Goal: Complete application form: Complete application form

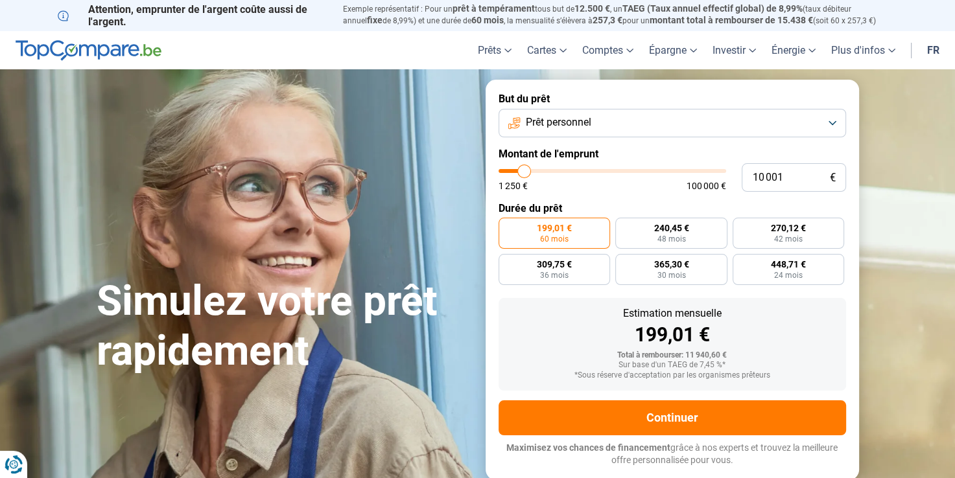
click at [666, 119] on button "Prêt personnel" at bounding box center [671, 123] width 347 height 29
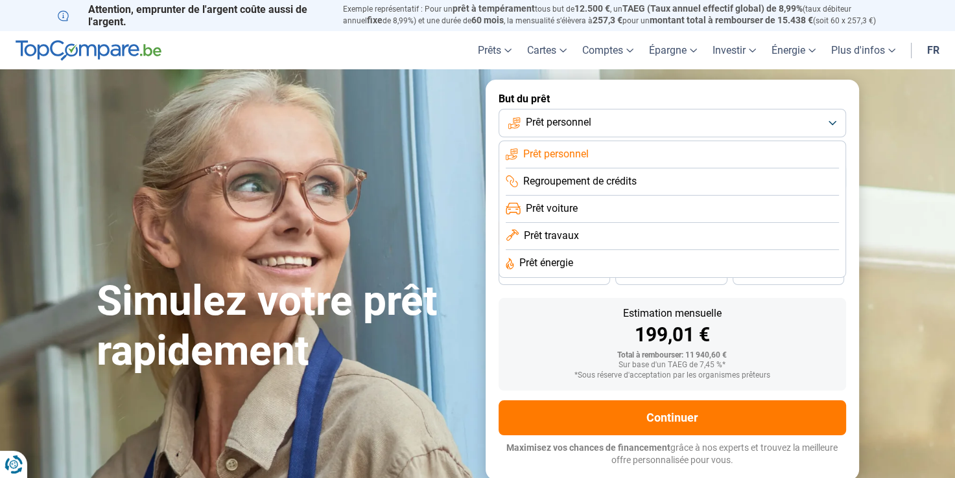
click at [559, 235] on span "Prêt travaux" at bounding box center [551, 236] width 55 height 14
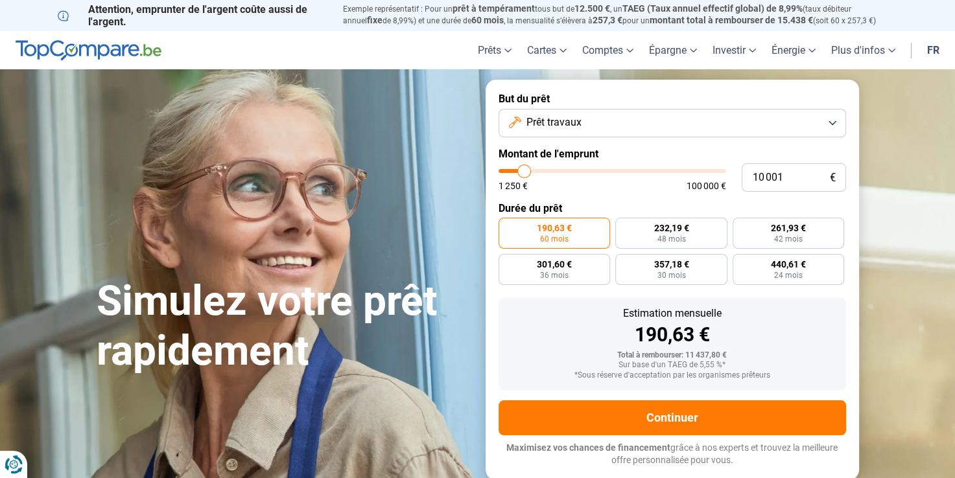
type input "12 750"
type input "12750"
type input "13 500"
type input "13500"
type input "13 750"
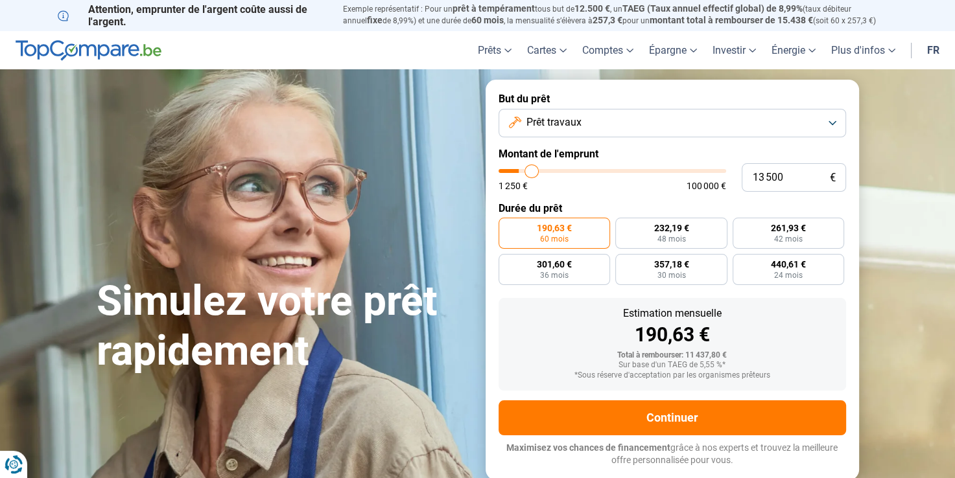
type input "13750"
type input "14 250"
type input "14250"
type input "14 500"
type input "14500"
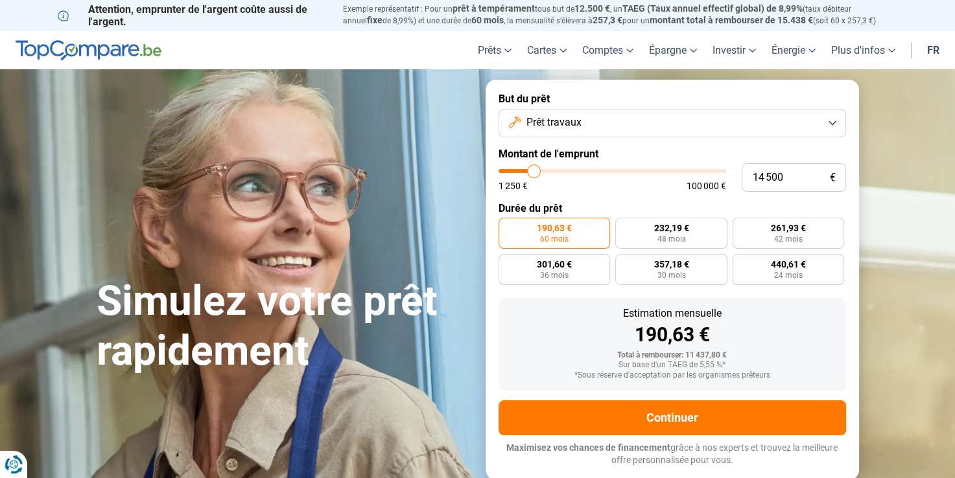
type input "15 250"
type input "15250"
type input "16 000"
type input "16000"
type input "16 500"
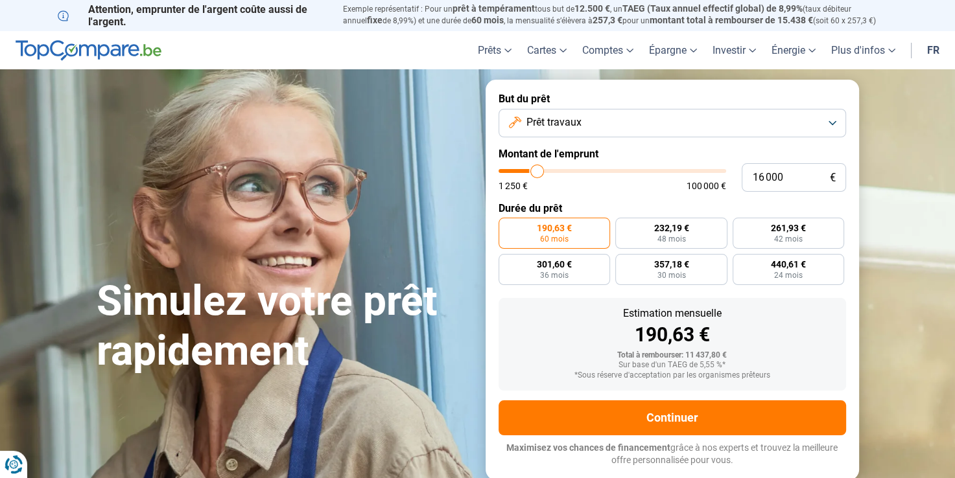
type input "16500"
type input "17 000"
type input "17000"
type input "17 250"
type input "17250"
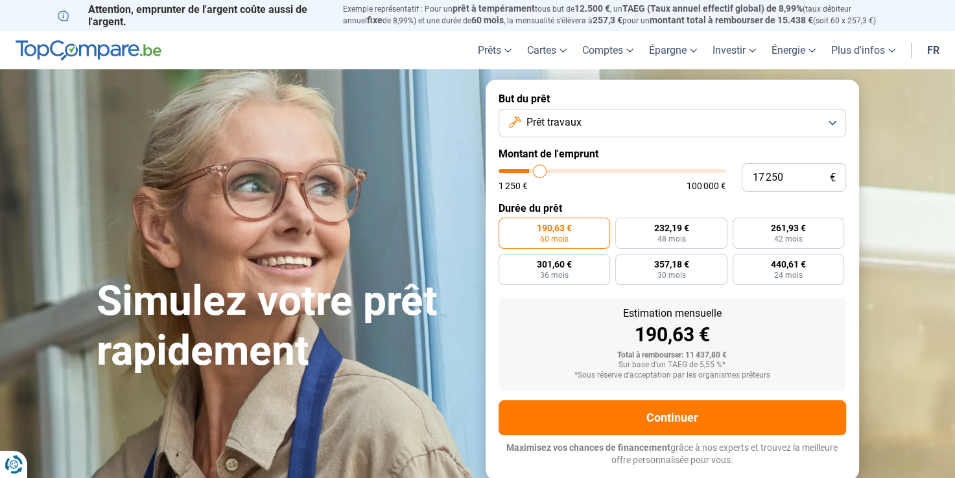
type input "17 500"
type input "17500"
type input "18 500"
type input "18500"
type input "18 750"
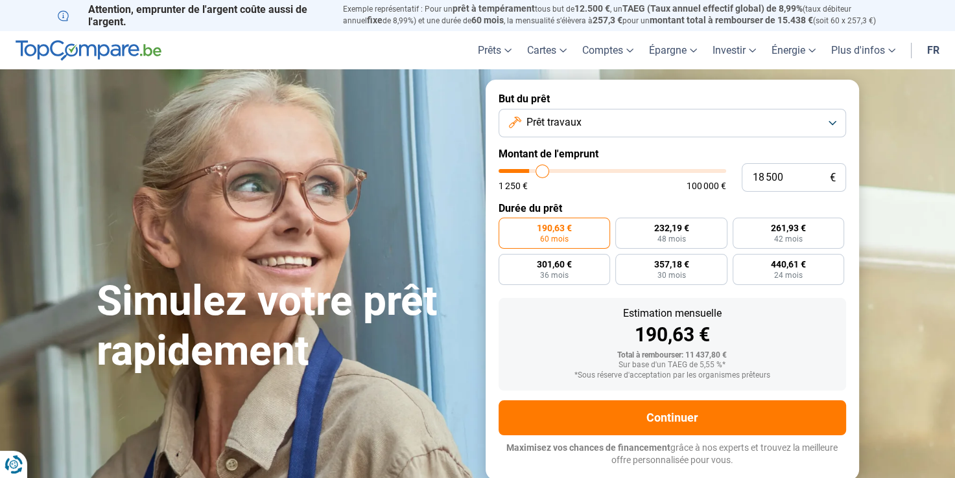
type input "18750"
type input "19 250"
type input "19250"
type input "19 750"
type input "19750"
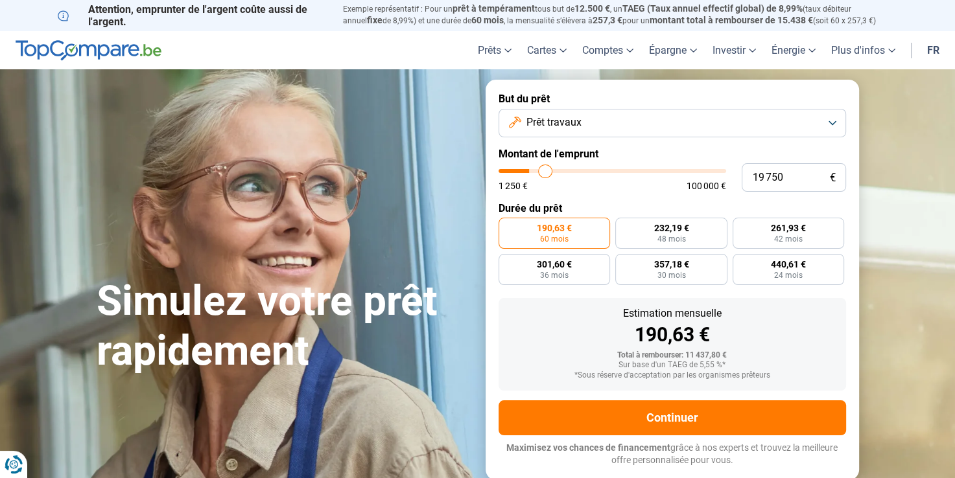
type input "20 000"
type input "20000"
type input "21 250"
type input "21250"
type input "23 000"
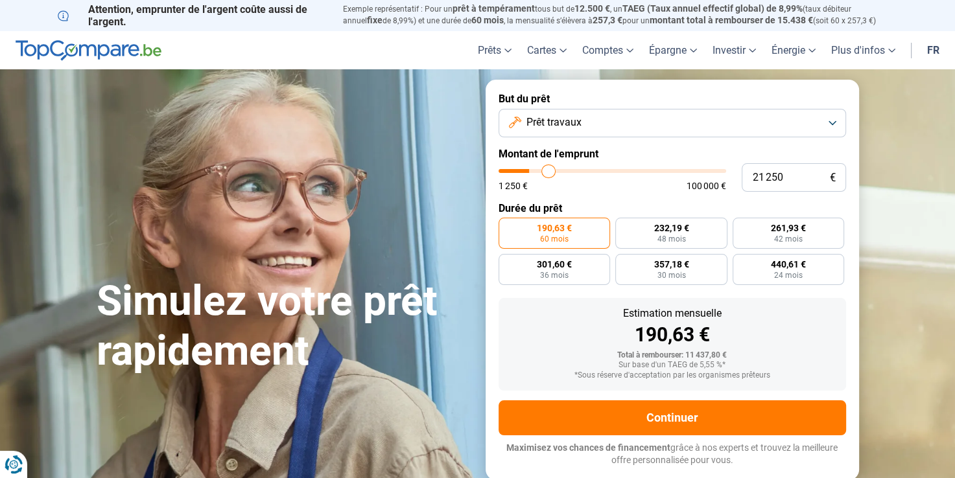
type input "23000"
type input "24 250"
type input "24250"
type input "25 250"
type input "25250"
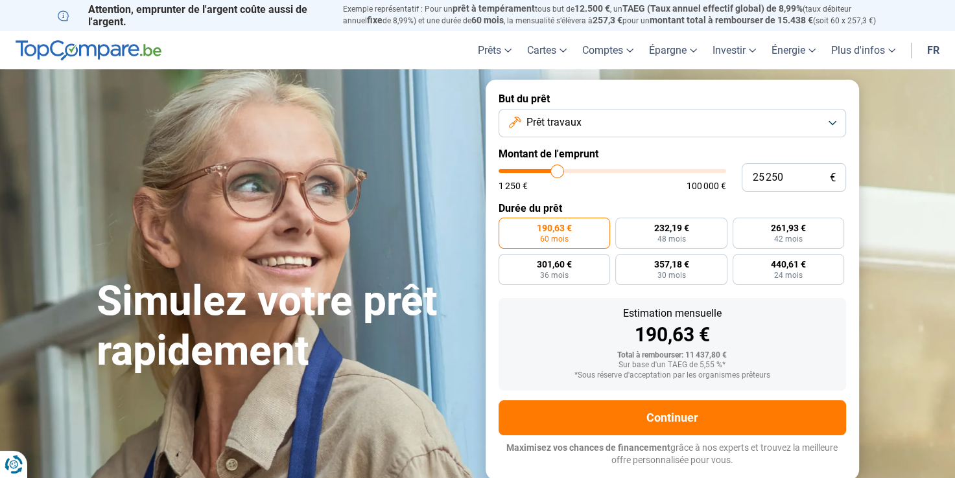
type input "26 000"
type input "26000"
type input "26 250"
type input "26250"
type input "26 750"
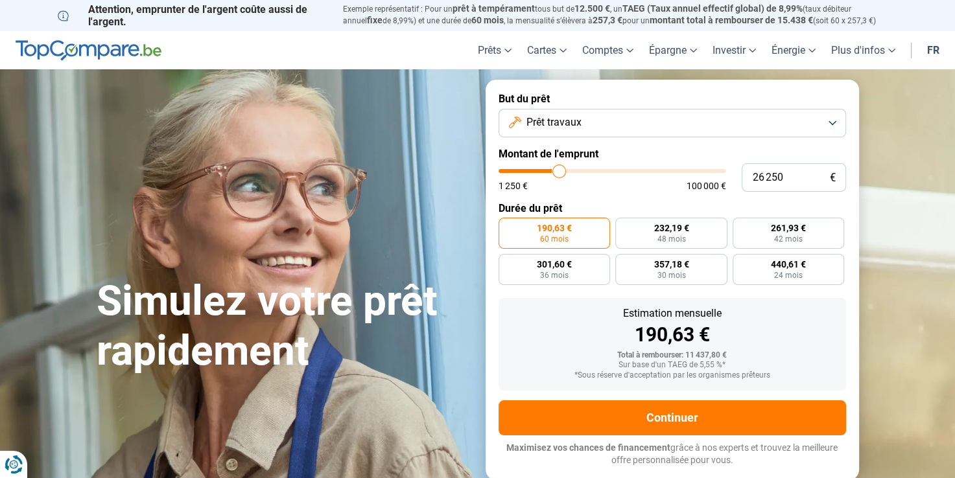
type input "26750"
type input "25 750"
type input "25750"
type input "24 250"
type input "24250"
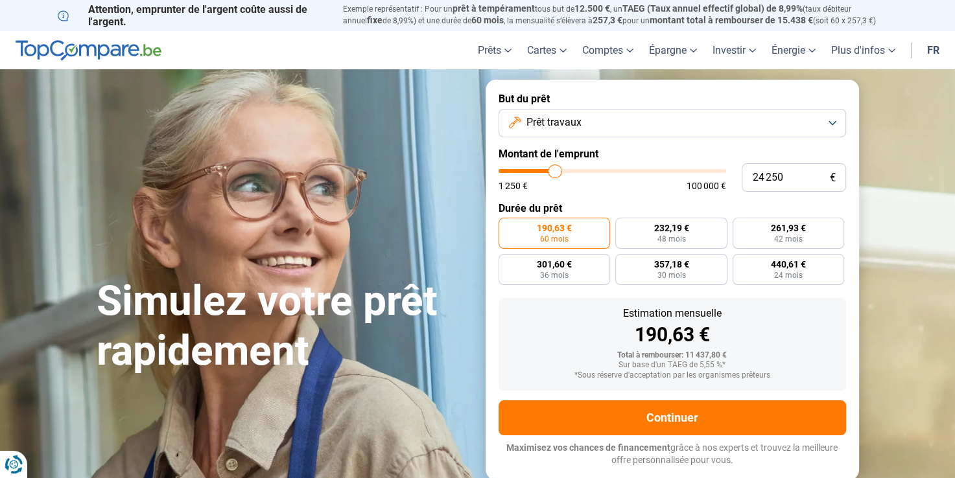
type input "22 500"
type input "22500"
type input "20 000"
type input "20000"
type input "17 750"
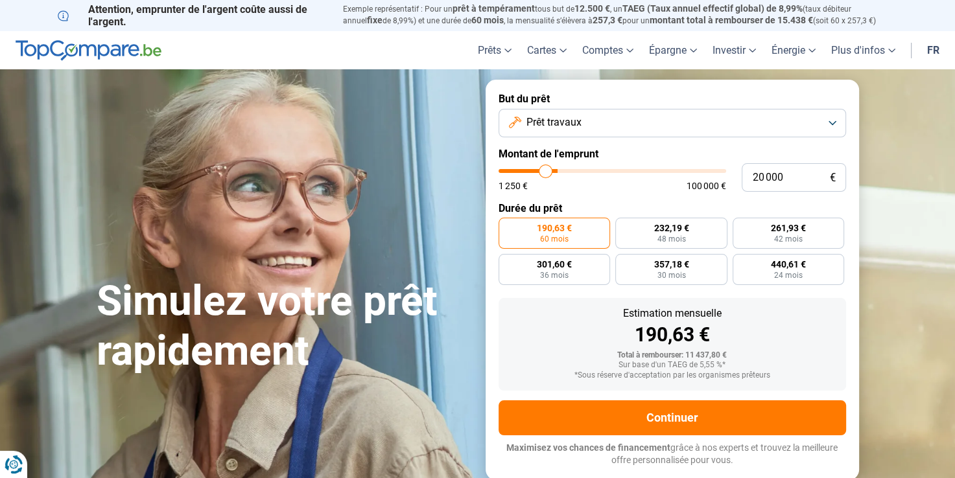
type input "17750"
type input "15 000"
type input "15000"
type input "13 250"
type input "13250"
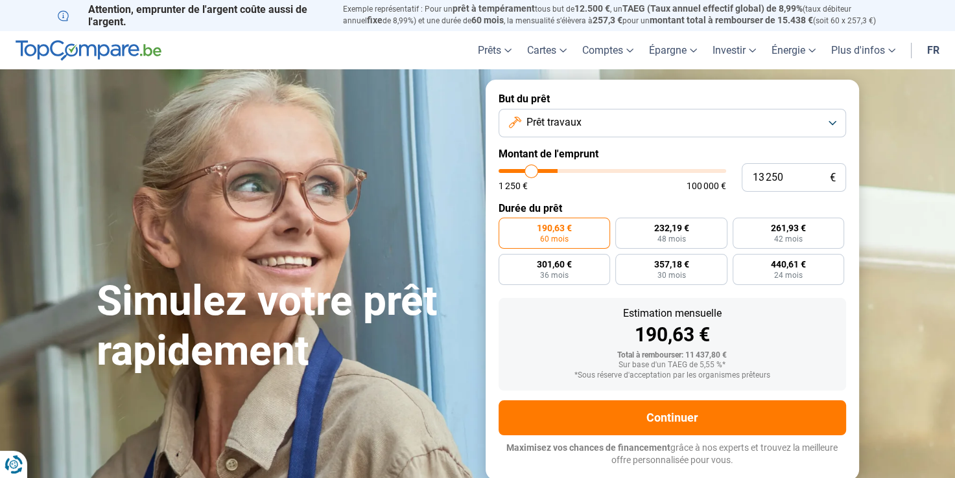
type input "12 250"
type input "12250"
type input "11 500"
type input "11500"
type input "10 500"
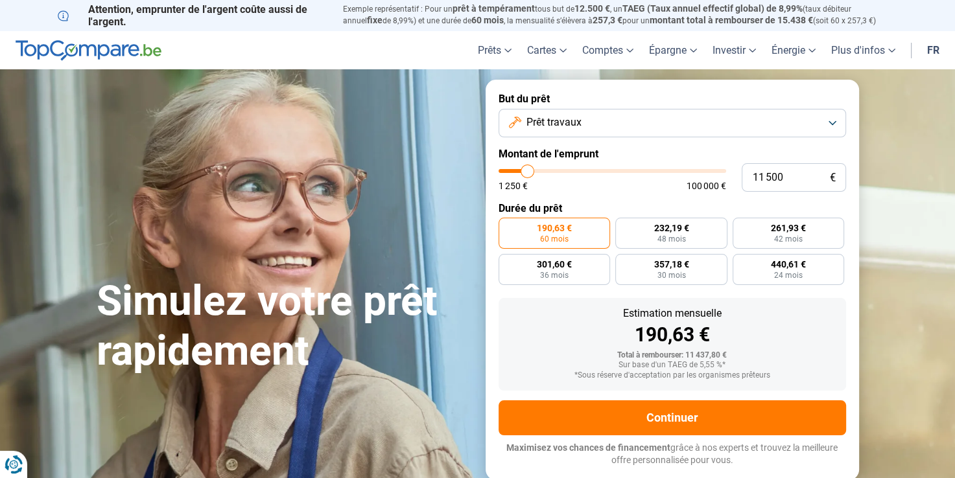
type input "10500"
type input "8 000"
type input "8000"
type input "5 500"
type input "5500"
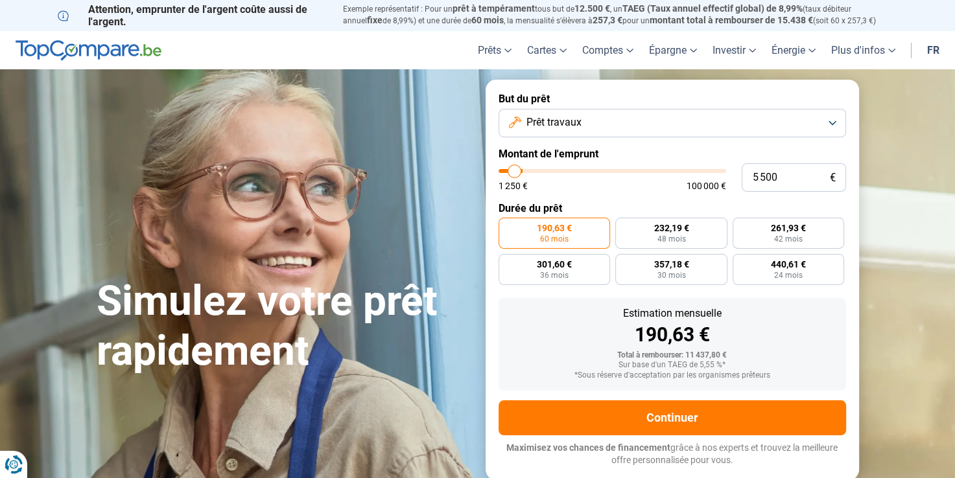
type input "4 000"
type input "4000"
type input "2 750"
type input "2750"
type input "2 500"
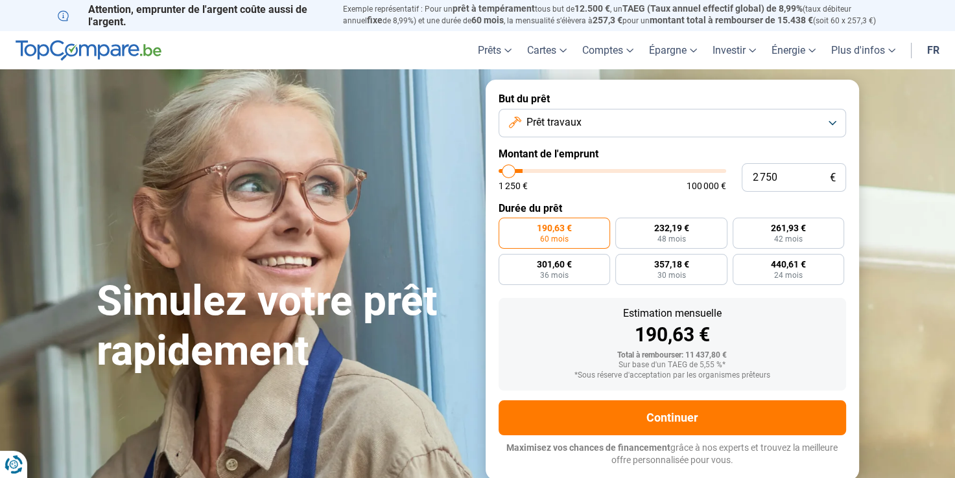
type input "2500"
type input "2 250"
type input "2250"
type input "2 000"
type input "2000"
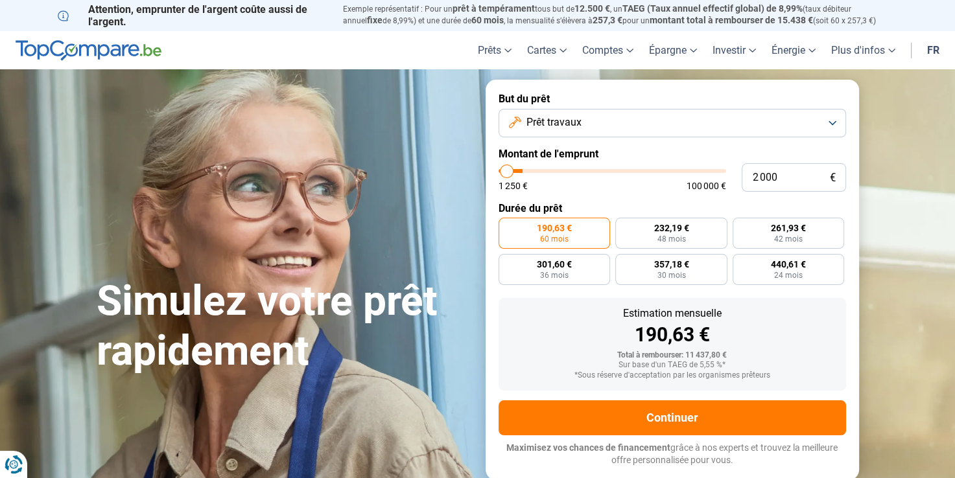
type input "1 500"
type input "1500"
type input "1 250"
type input "1250"
type input "1 500"
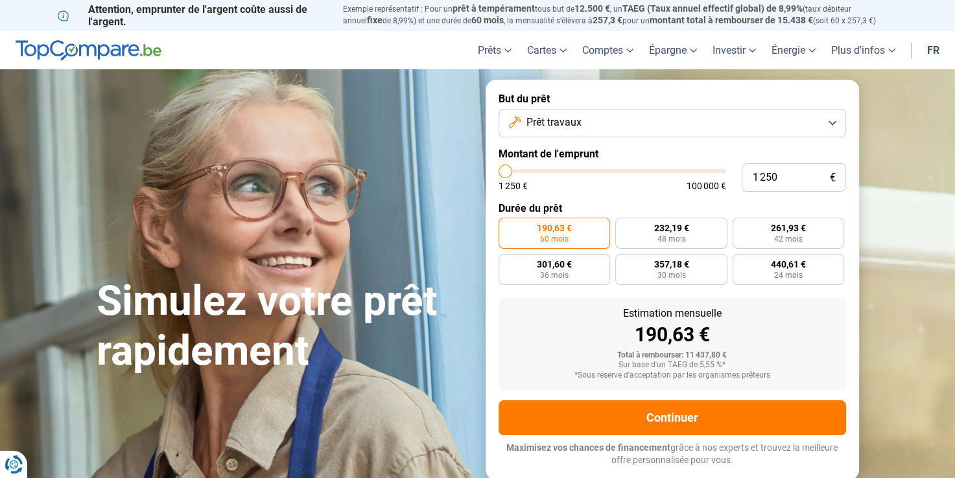
type input "1500"
type input "2 250"
type input "2250"
type input "3 000"
type input "3000"
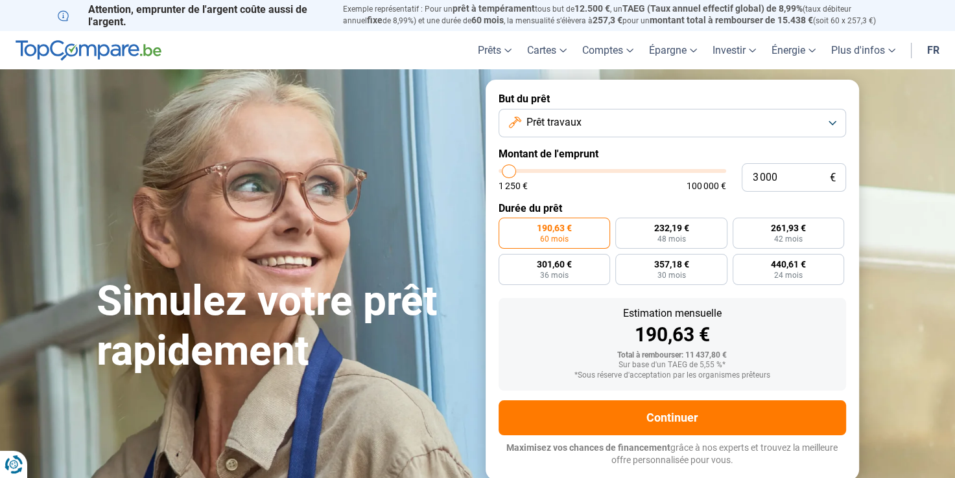
type input "3 250"
type input "3250"
type input "3 500"
type input "3500"
type input "4 250"
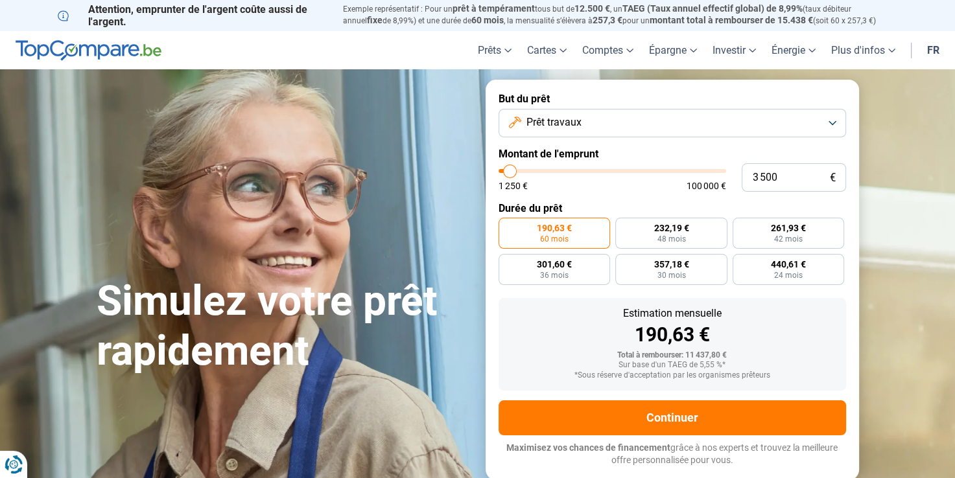
type input "4250"
type input "5 500"
type input "5500"
type input "6 000"
type input "6000"
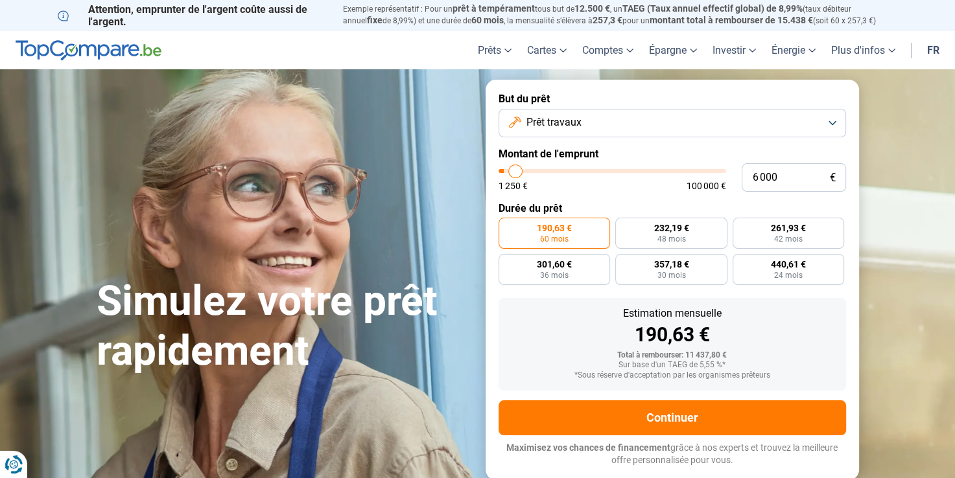
type input "6 500"
type input "6500"
type input "7 000"
type input "7000"
type input "7 500"
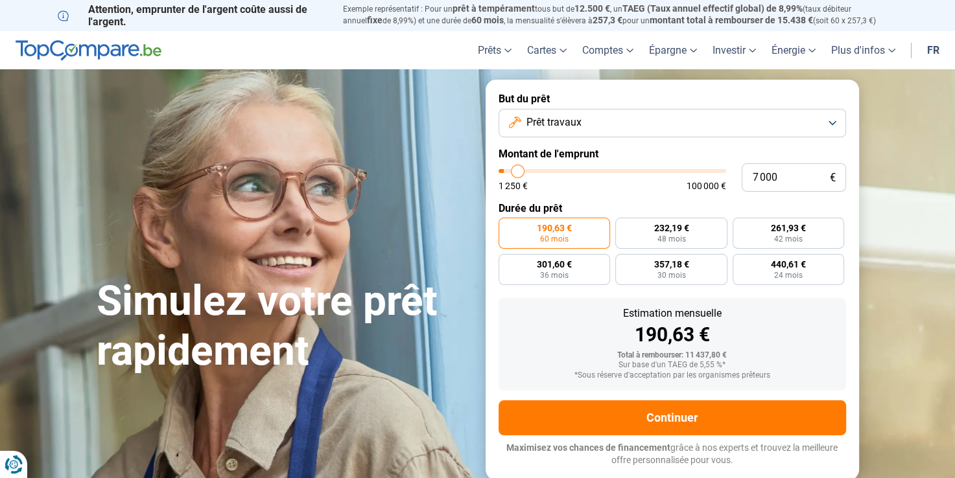
type input "7500"
type input "8 000"
type input "8000"
type input "9 000"
type input "9000"
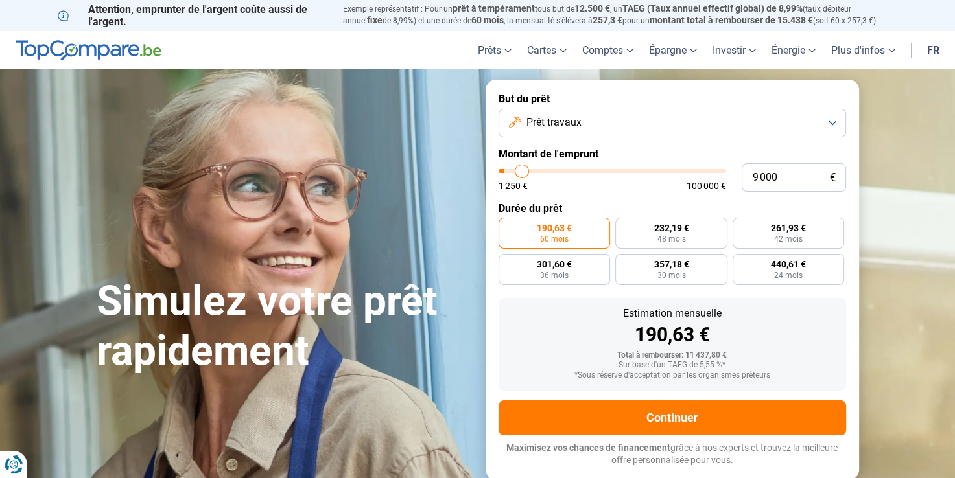
type input "9 750"
type input "9750"
type input "10 000"
type input "10000"
type input "9 750"
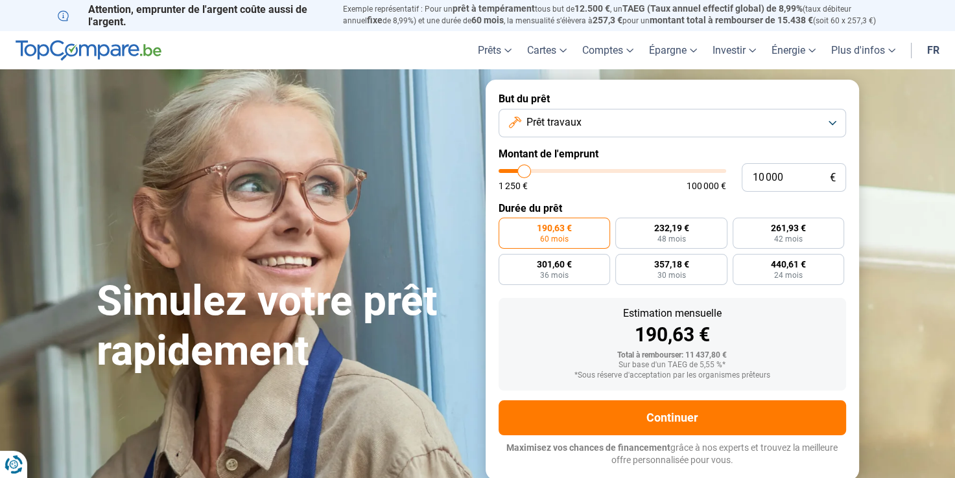
type input "9750"
type input "9 250"
type input "9250"
type input "8 750"
type input "8750"
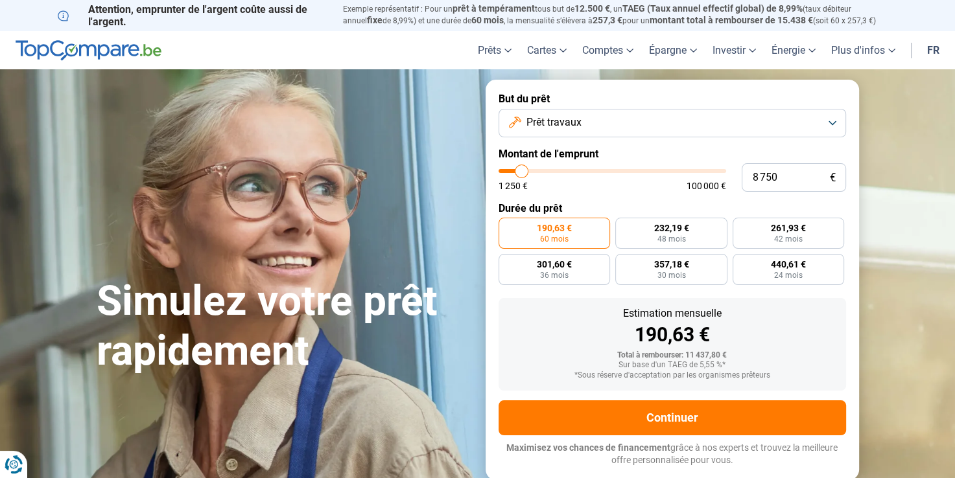
type input "8 000"
type input "8000"
type input "7 250"
type input "7250"
type input "6 750"
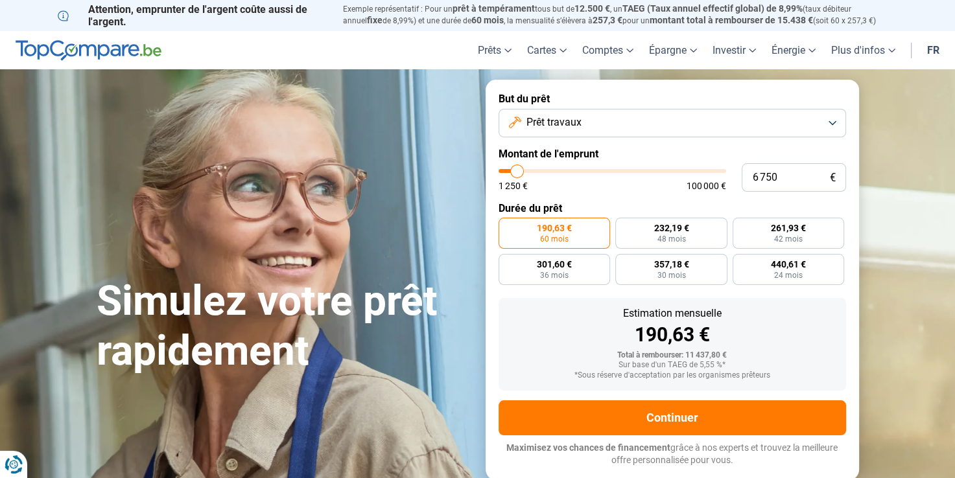
drag, startPoint x: 529, startPoint y: 167, endPoint x: 517, endPoint y: 167, distance: 11.7
type input "6750"
click at [517, 169] on input "range" at bounding box center [611, 171] width 227 height 4
radio input "true"
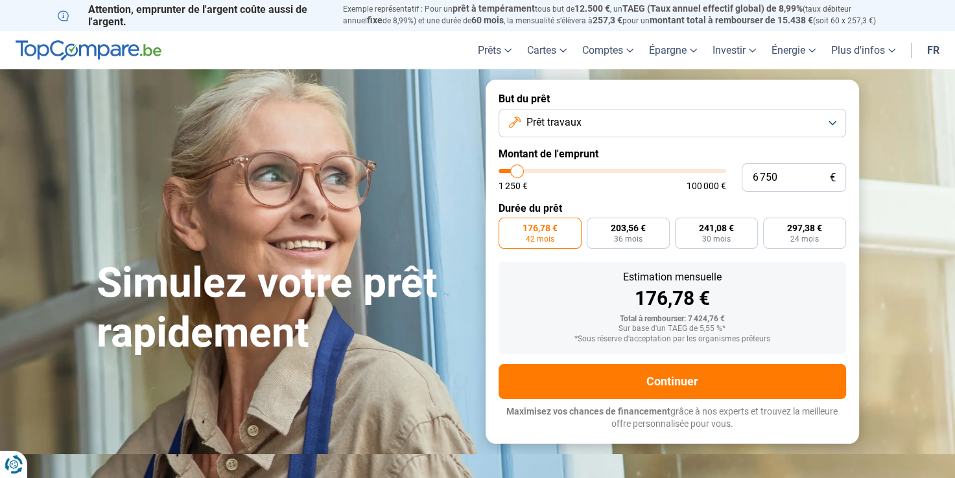
type input "5 000"
type input "5000"
type input "5 250"
type input "5250"
type input "5 500"
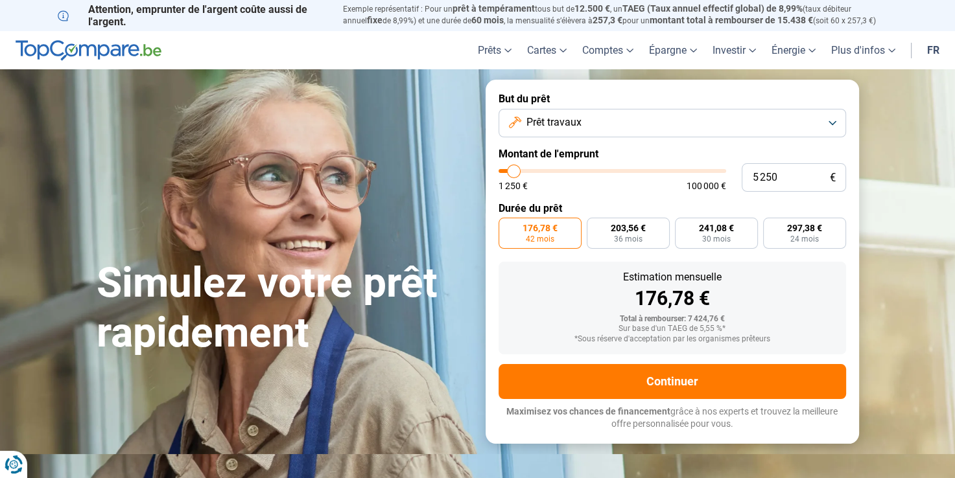
type input "5500"
type input "6 250"
type input "6250"
type input "6 750"
type input "6750"
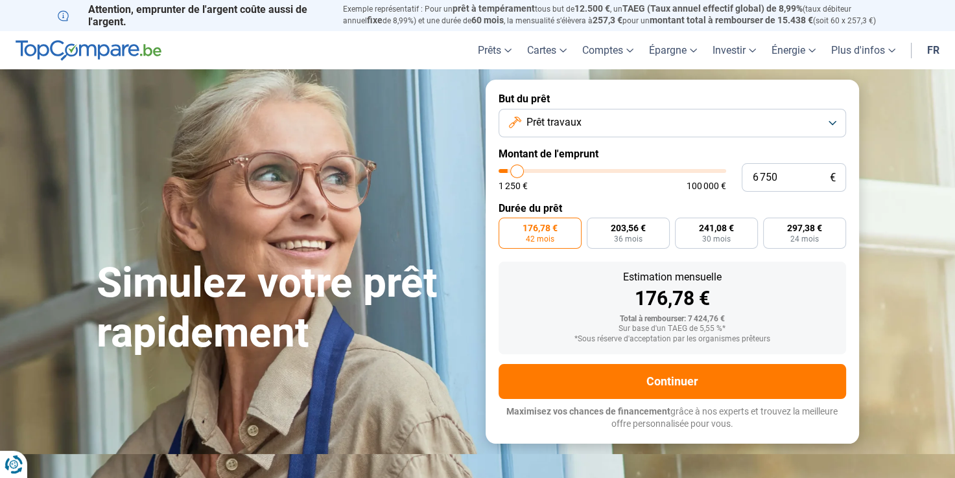
type input "7 000"
type input "7000"
type input "7 500"
type input "7500"
type input "7 000"
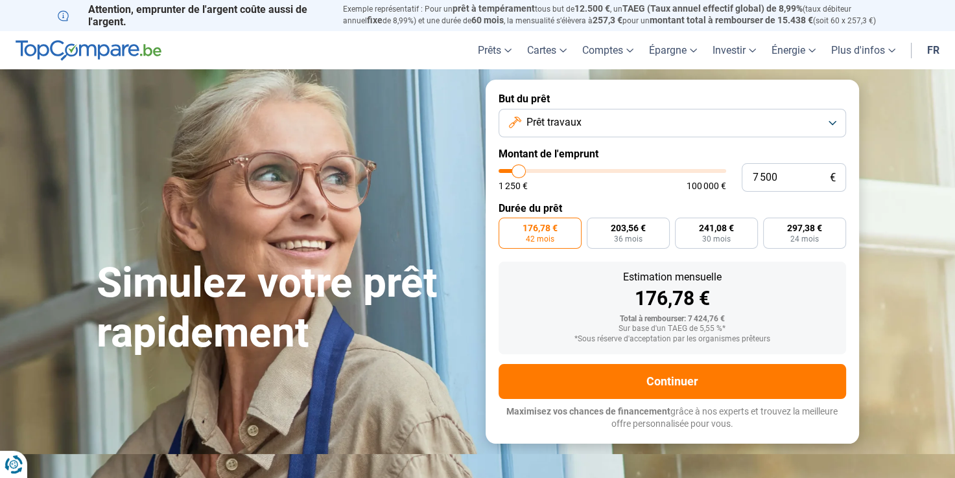
type input "7000"
type input "6 750"
type input "6750"
type input "6 500"
type input "6500"
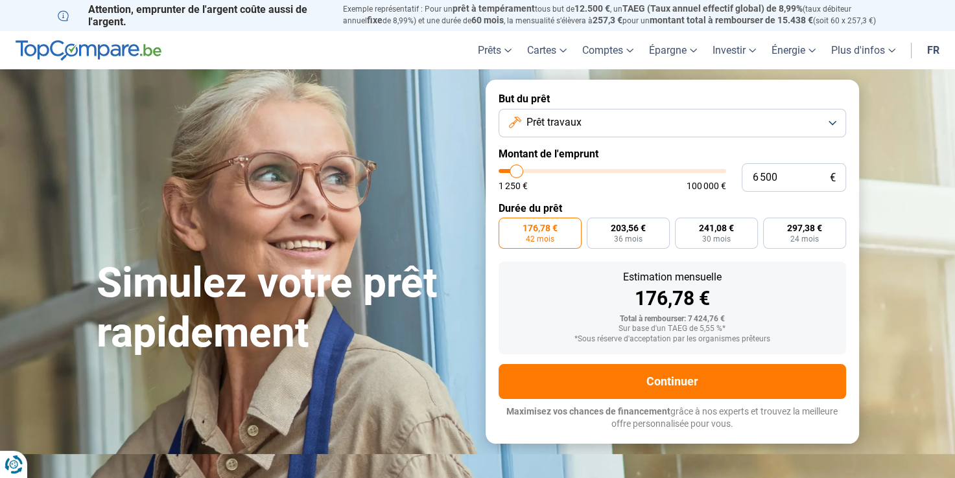
type input "6 250"
type input "6250"
type input "6 000"
type input "6000"
type input "5 750"
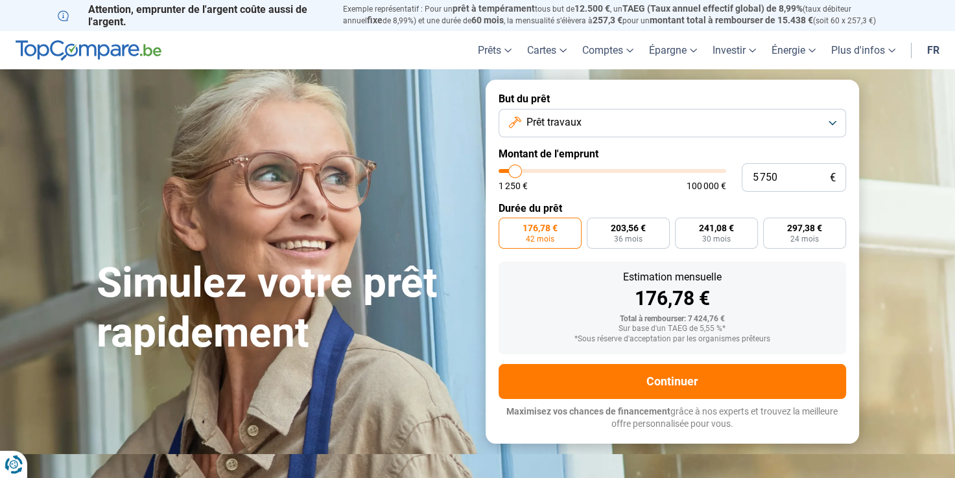
type input "5750"
click at [515, 171] on input "range" at bounding box center [611, 171] width 227 height 4
click at [776, 176] on input "5 750" at bounding box center [793, 177] width 104 height 29
type input "575"
type input "1250"
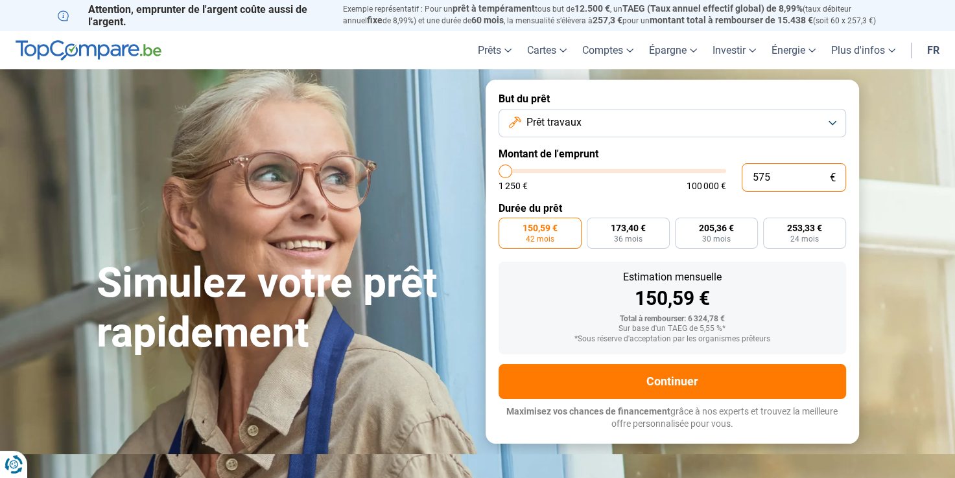
type input "57"
type input "1250"
type input "5"
type input "1250"
type input "0"
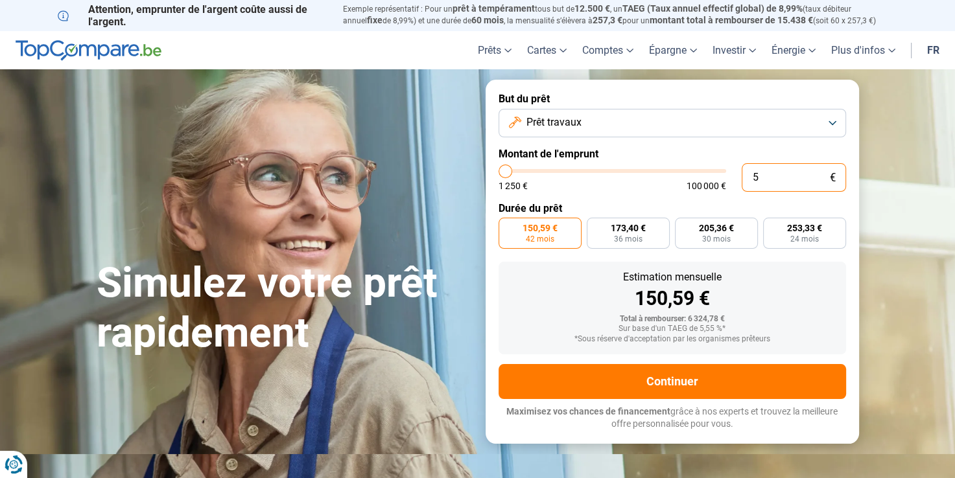
type input "1250"
type input "6"
type input "1250"
type input "60"
type input "1250"
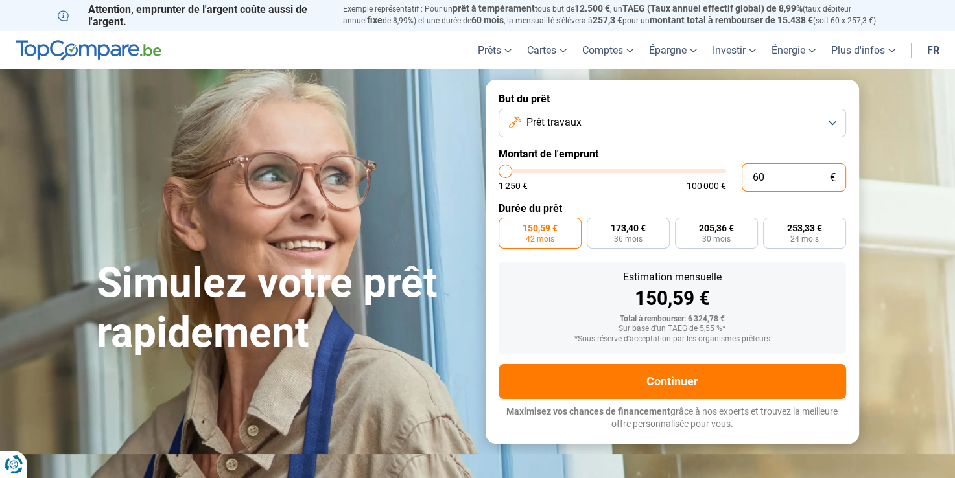
type input "600"
type input "1250"
type input "6 000"
type input "6000"
type input "6 000"
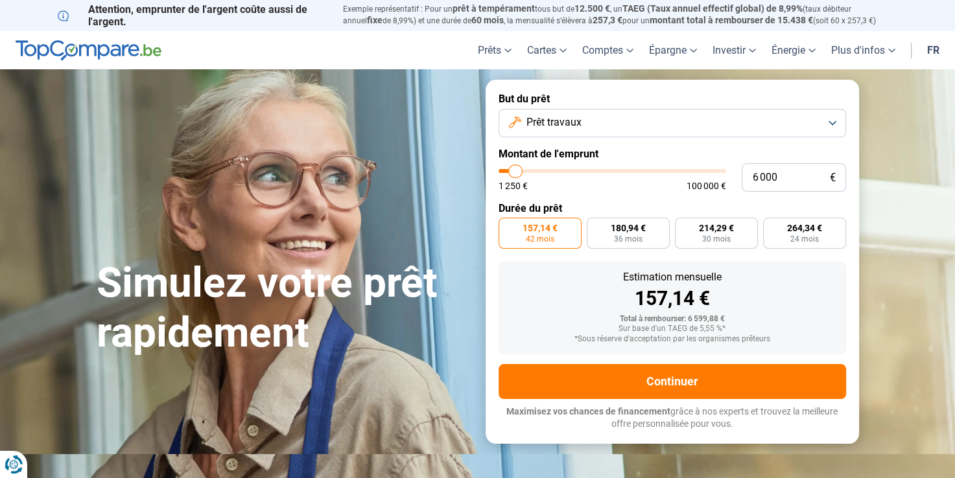
click at [691, 121] on button "Prêt travaux" at bounding box center [671, 123] width 347 height 29
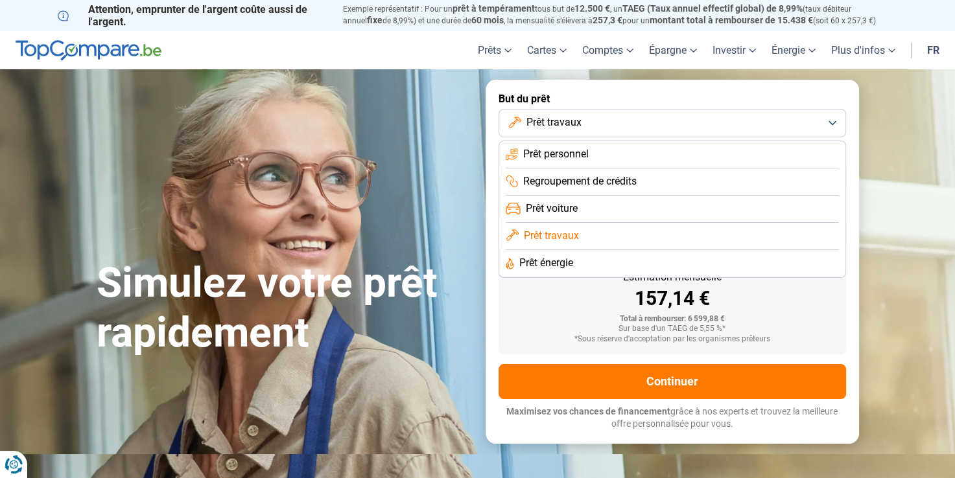
click at [575, 158] on span "Prêt personnel" at bounding box center [555, 154] width 65 height 14
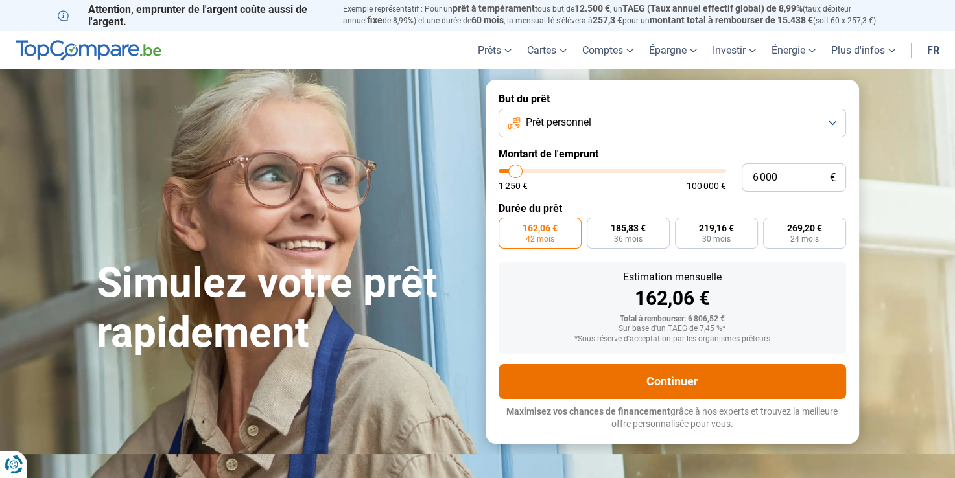
click at [671, 379] on button "Continuer" at bounding box center [671, 381] width 347 height 35
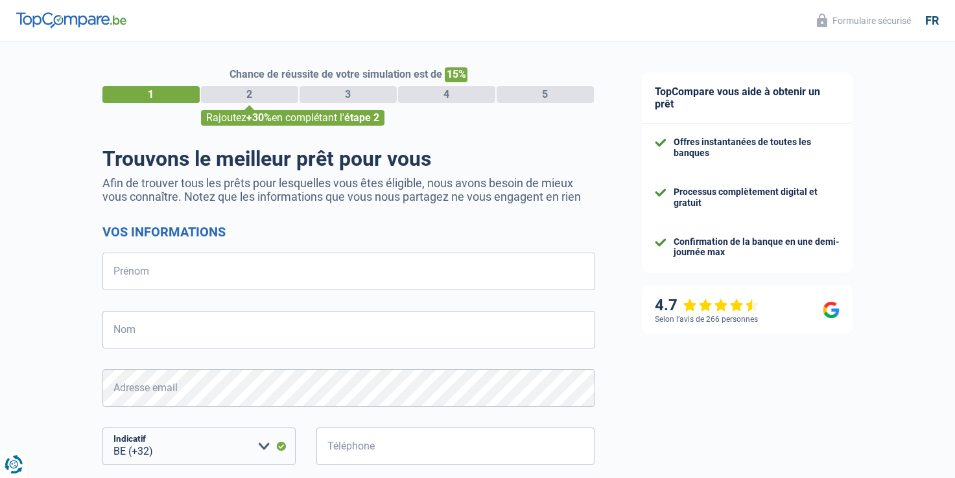
select select "32"
click at [222, 275] on input "Prénom" at bounding box center [348, 272] width 493 height 38
type input "didier"
type input "mazzocco"
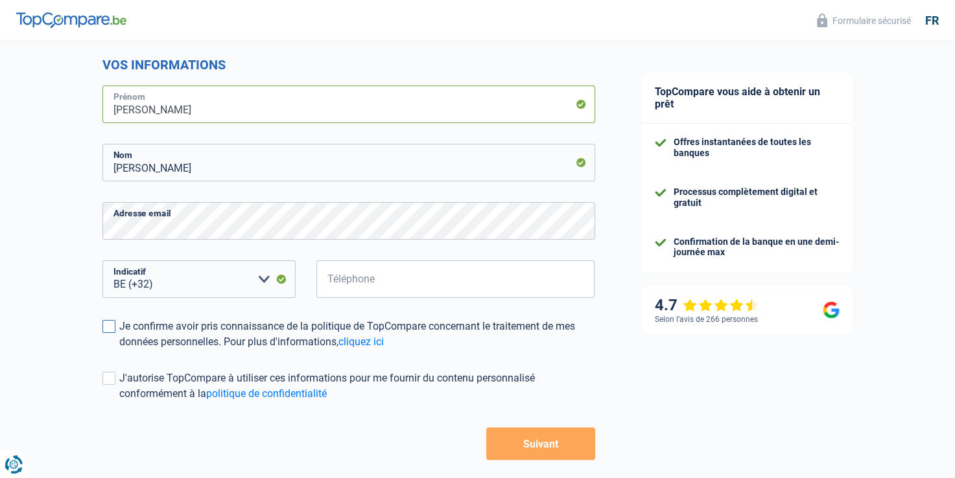
scroll to position [194, 0]
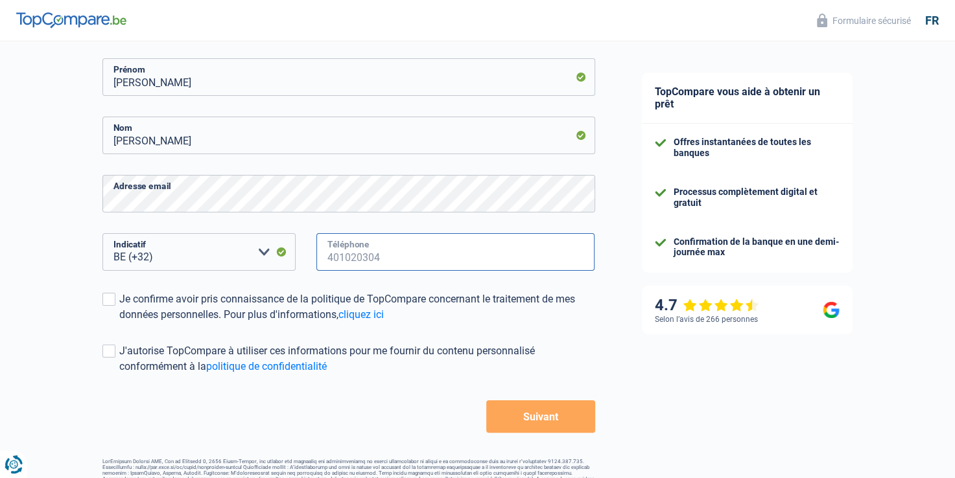
click at [386, 250] on input "Téléphone" at bounding box center [455, 252] width 279 height 38
type input "495775685"
click at [110, 302] on span at bounding box center [108, 299] width 13 height 13
click at [119, 323] on input "Je confirme avoir pris connaissance de la politique de TopCompare concernant le…" at bounding box center [119, 323] width 0 height 0
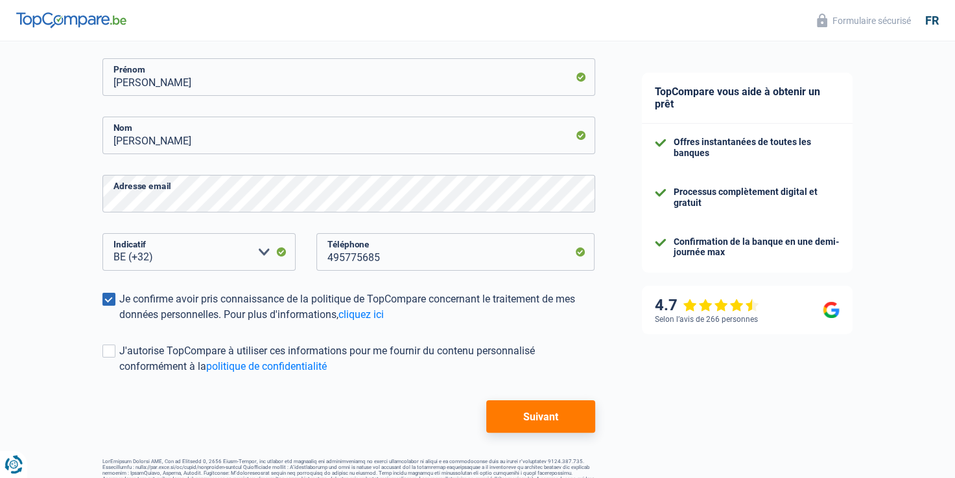
click at [555, 420] on button "Suivant" at bounding box center [540, 416] width 108 height 32
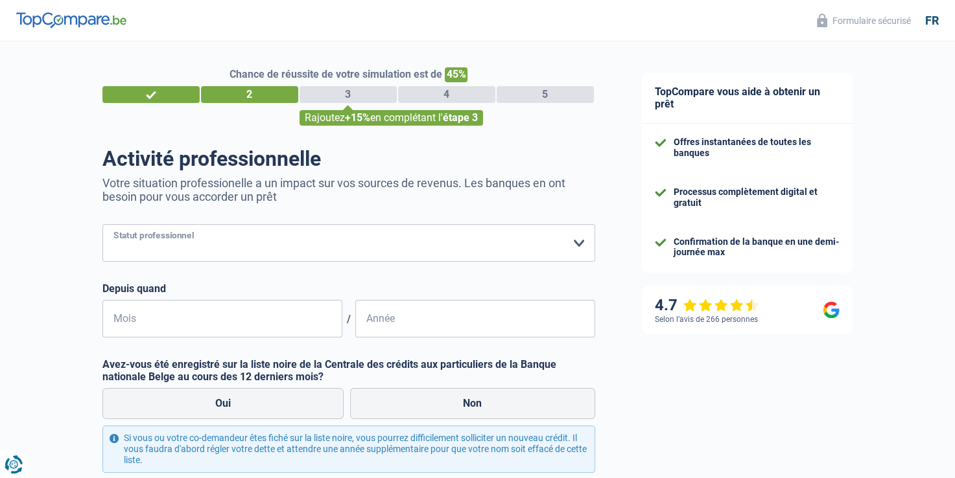
click at [381, 246] on select "Ouvrier Employé privé Employé public Invalide Indépendant Pensionné Chômeur Mut…" at bounding box center [348, 243] width 493 height 38
select select "publicEmployee"
click at [102, 225] on select "Ouvrier Employé privé Employé public Invalide Indépendant Pensionné Chômeur Mut…" at bounding box center [348, 243] width 493 height 38
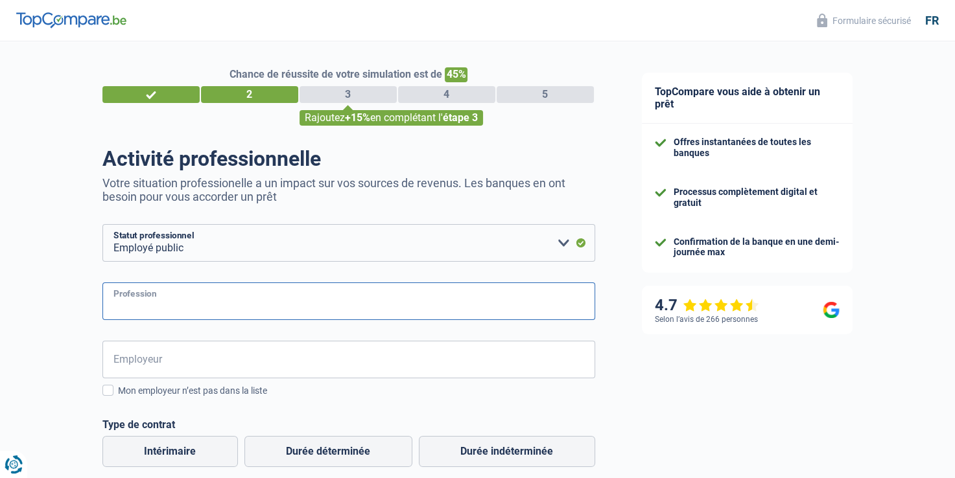
click at [202, 299] on input "Profession" at bounding box center [348, 302] width 493 height 38
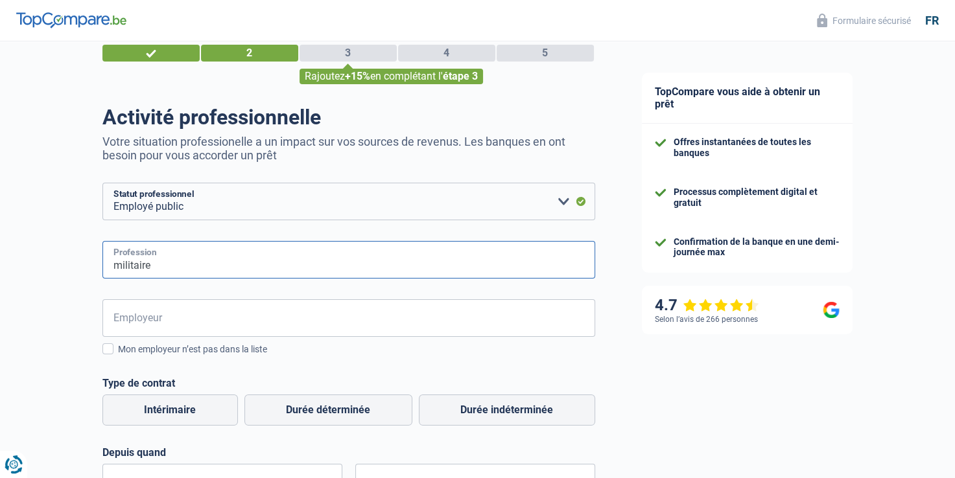
scroll to position [65, 0]
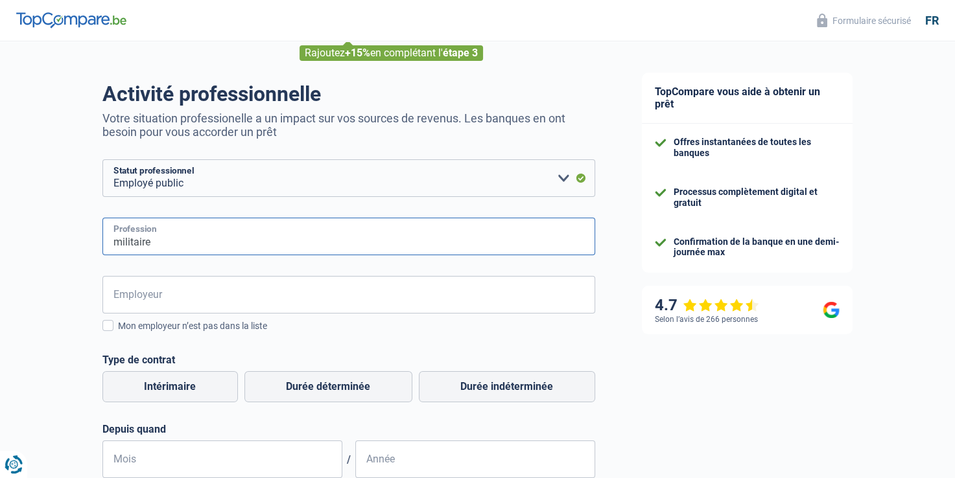
type input "militaire"
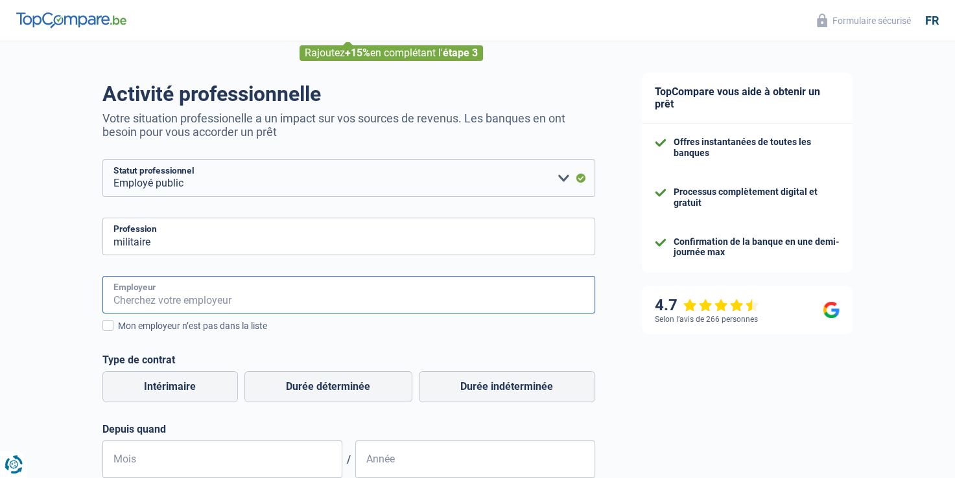
click at [199, 305] on input "Employeur" at bounding box center [348, 295] width 493 height 38
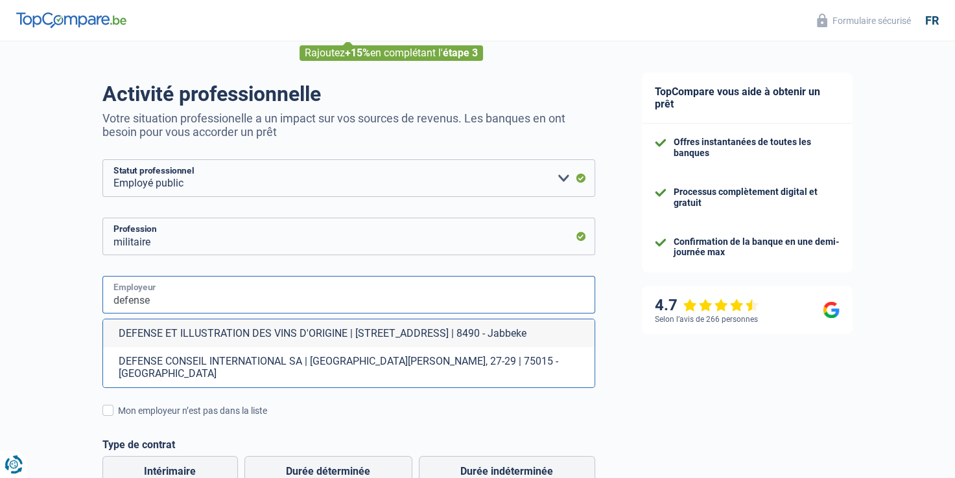
click at [184, 297] on input "defense" at bounding box center [348, 295] width 493 height 38
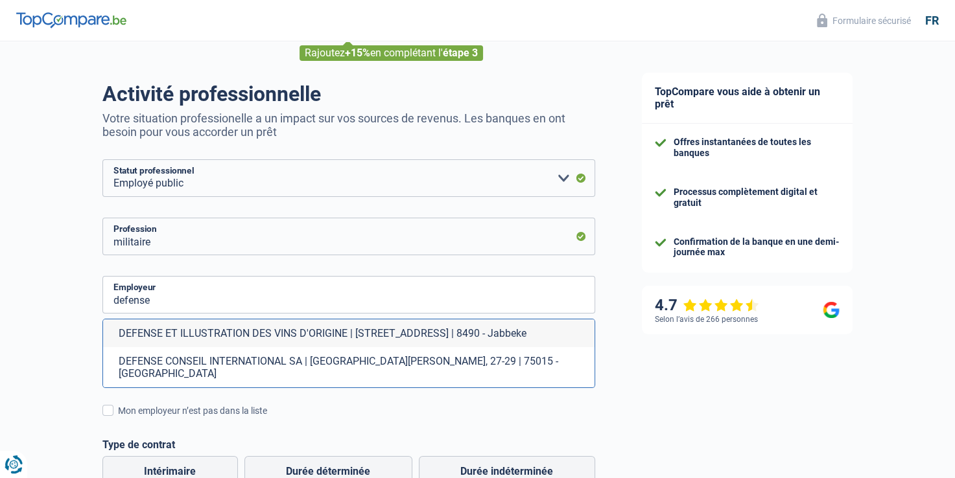
click at [46, 301] on div "Chance de réussite de votre simulation est de 45% 1 2 3 4 5 Rajoutez +15% en co…" at bounding box center [309, 399] width 618 height 857
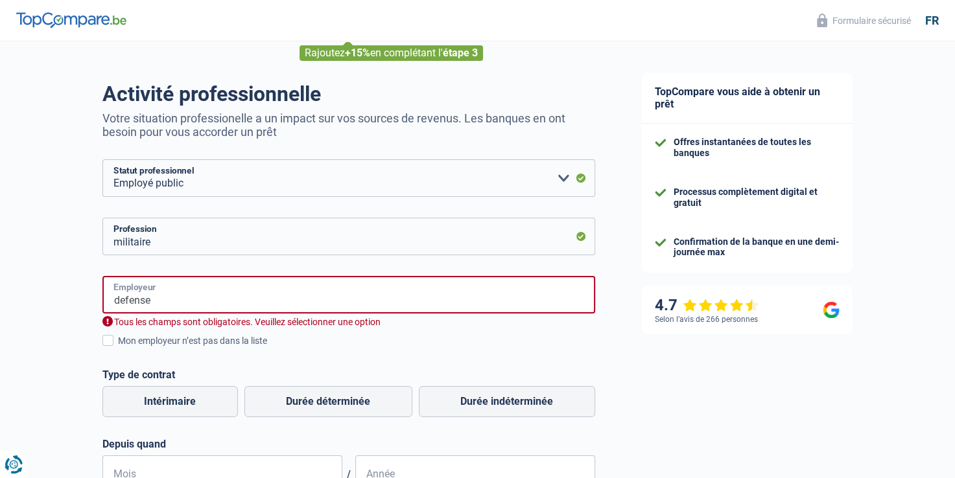
click at [157, 301] on input "defense" at bounding box center [348, 295] width 493 height 38
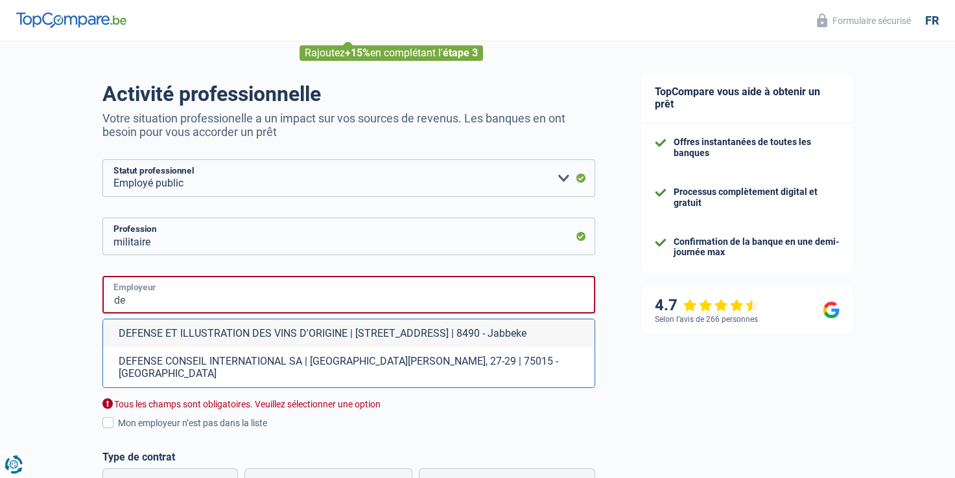
type input "d"
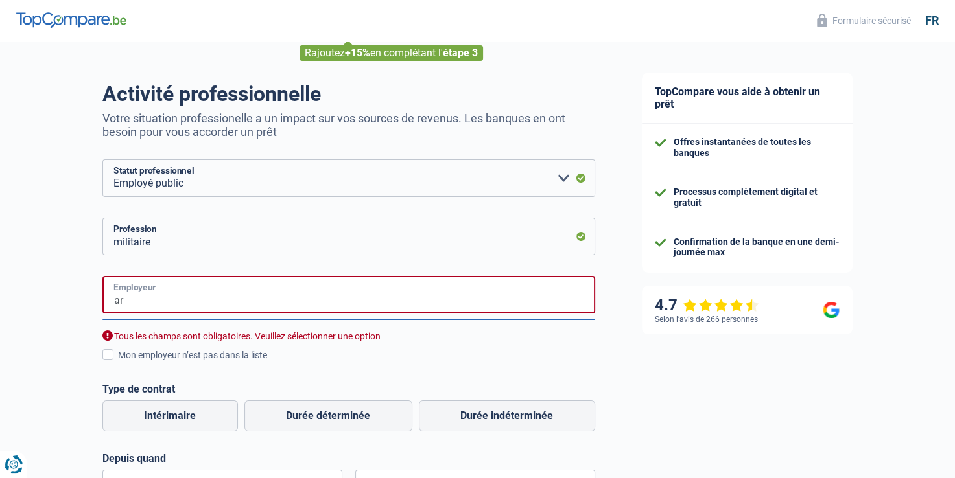
type input "a"
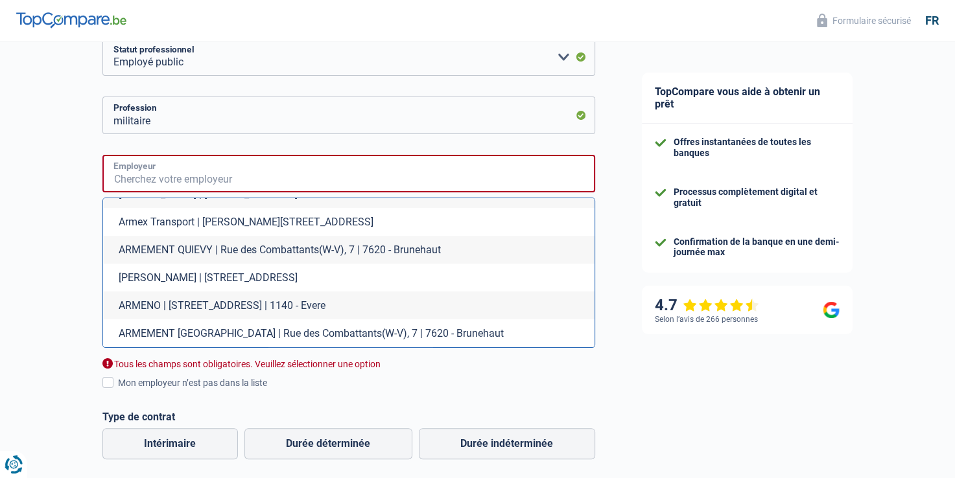
scroll to position [194, 0]
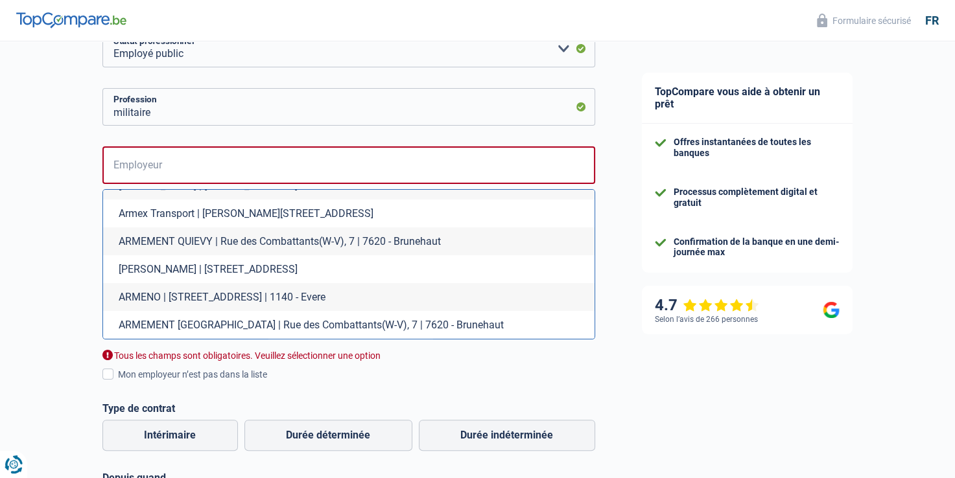
click at [70, 255] on div "Chance de réussite de votre simulation est de 45% 1 2 3 4 5 Rajoutez +15% en co…" at bounding box center [309, 317] width 618 height 951
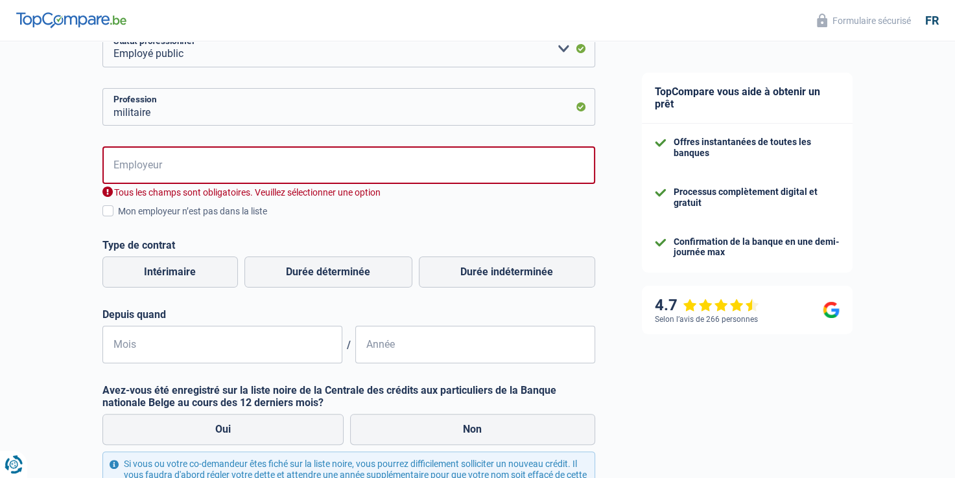
scroll to position [130, 0]
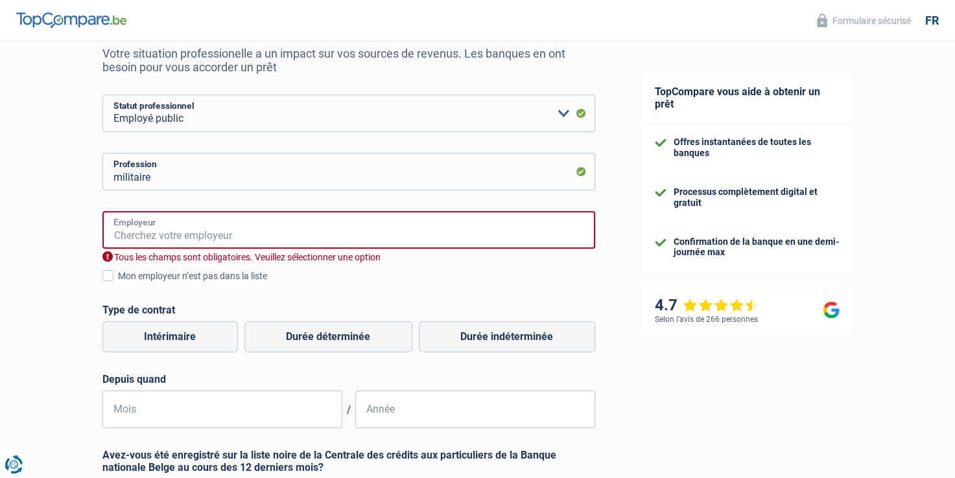
click at [161, 227] on input "Employeur" at bounding box center [348, 230] width 493 height 38
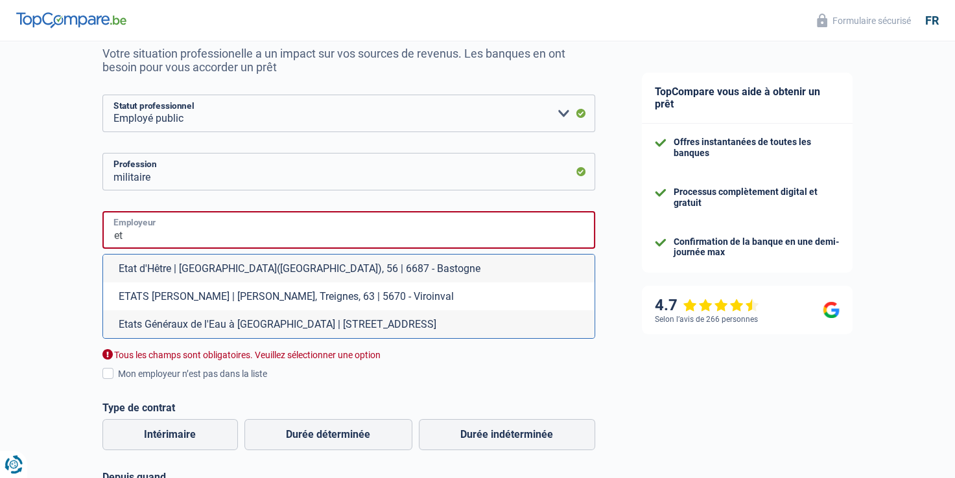
type input "e"
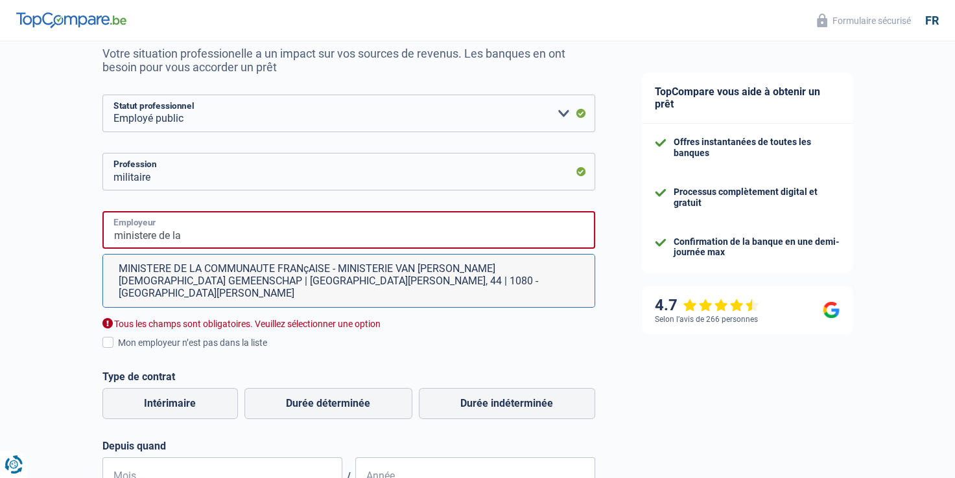
type input "ministere de la"
click at [277, 122] on select "Ouvrier Employé privé Employé public Invalide Indépendant Pensionné Chômeur Mut…" at bounding box center [348, 114] width 493 height 38
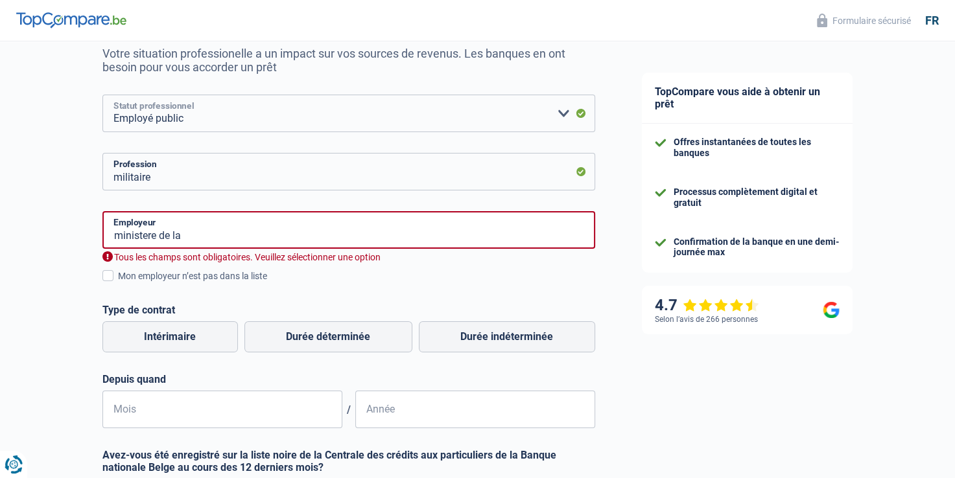
click at [102, 95] on select "Ouvrier Employé privé Employé public Invalide Indépendant Pensionné Chômeur Mut…" at bounding box center [348, 114] width 493 height 38
click at [211, 180] on input "militaire" at bounding box center [348, 172] width 493 height 38
type input "m"
type input "fonctionnnaire"
click at [205, 233] on input "ministere de la" at bounding box center [348, 230] width 493 height 38
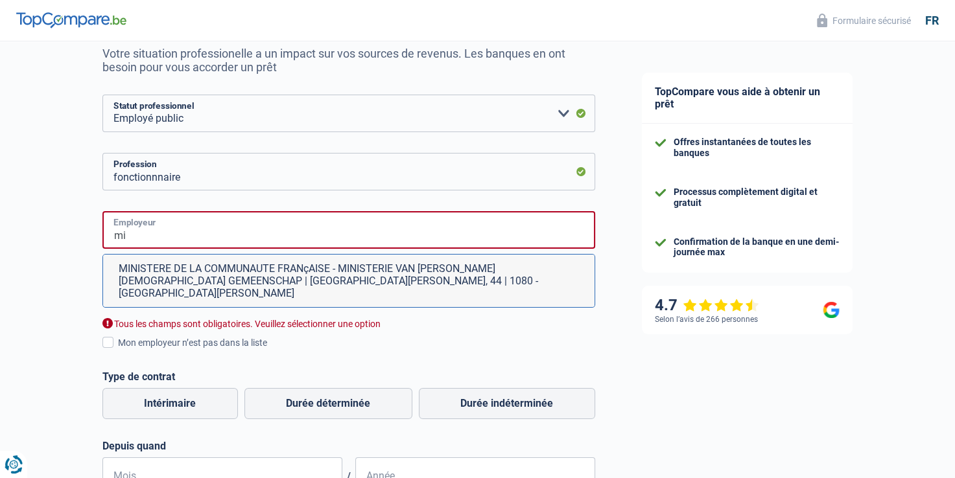
type input "m"
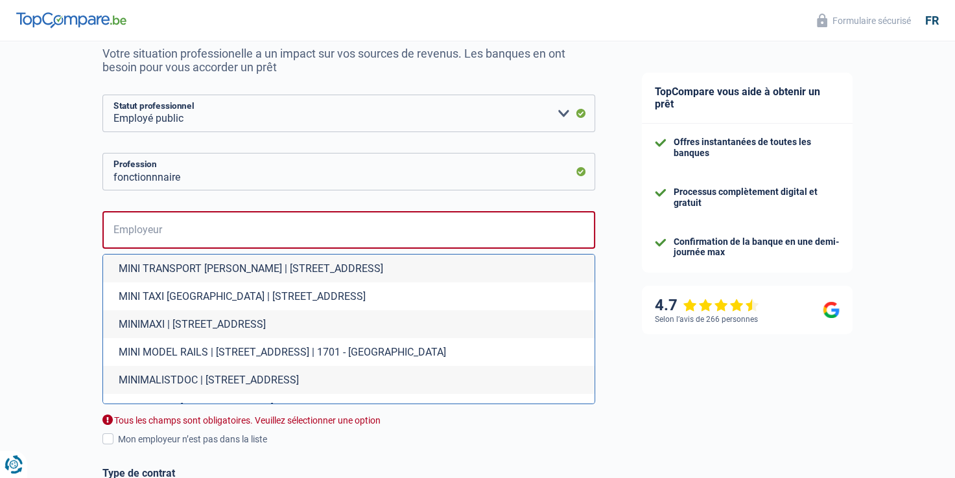
click at [49, 216] on div "Chance de réussite de votre simulation est de 45% 1 2 3 4 5 Rajoutez +15% en co…" at bounding box center [309, 382] width 618 height 951
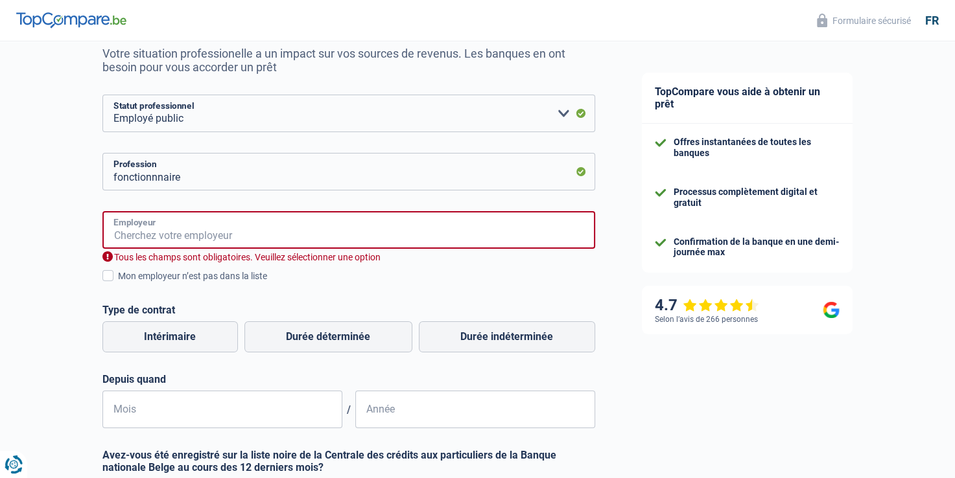
click at [172, 240] on input "Employeur" at bounding box center [348, 230] width 493 height 38
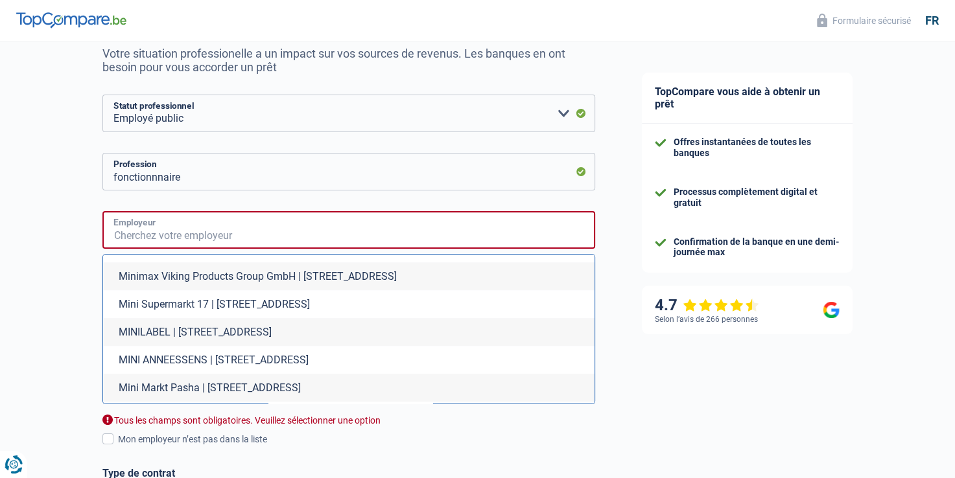
scroll to position [1555, 0]
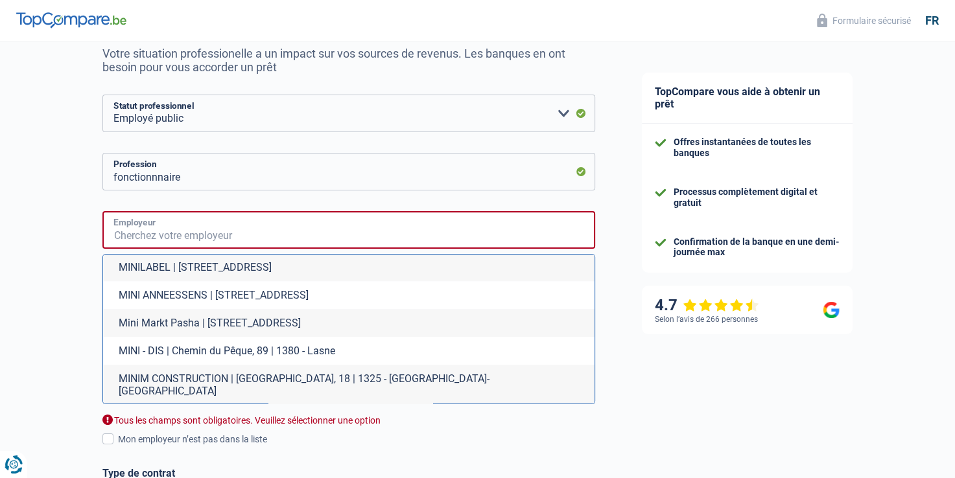
click at [207, 233] on input "Employeur" at bounding box center [348, 230] width 493 height 38
click at [203, 173] on input "fonctionnnaire" at bounding box center [348, 172] width 493 height 38
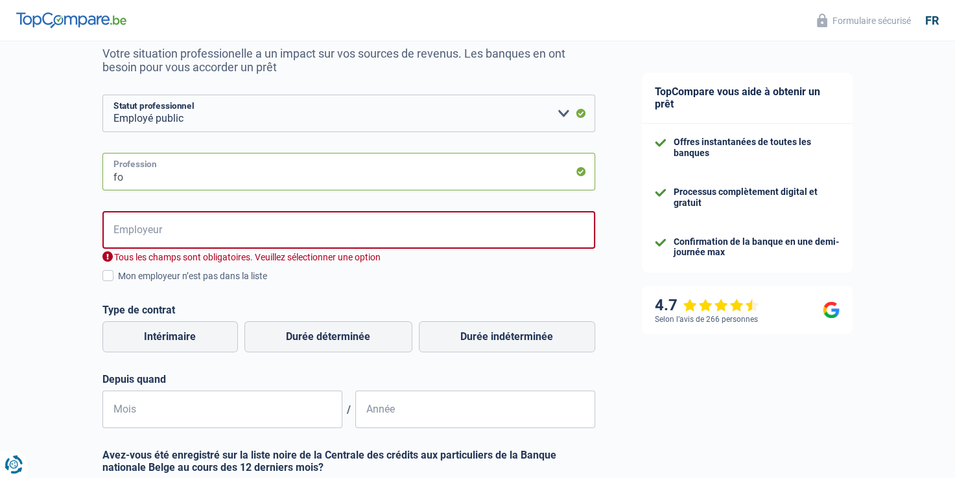
type input "f"
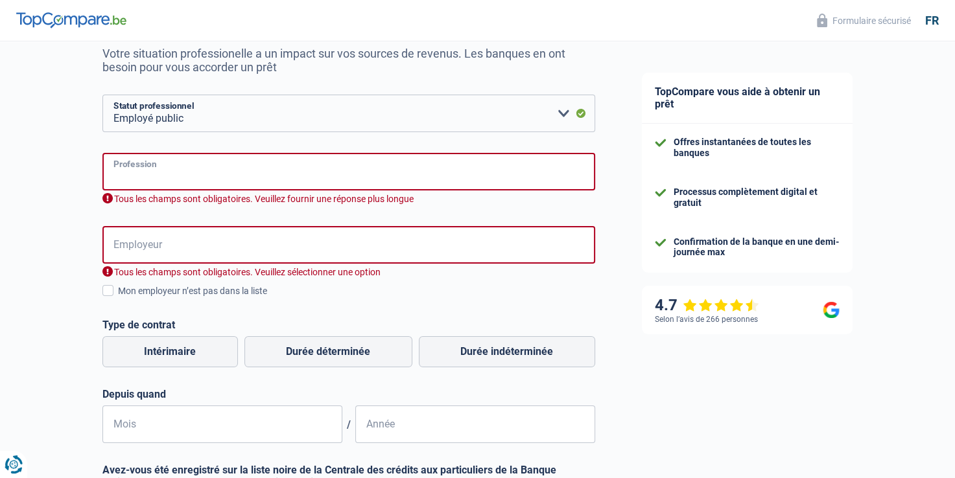
click at [288, 177] on input "Profession" at bounding box center [348, 172] width 493 height 38
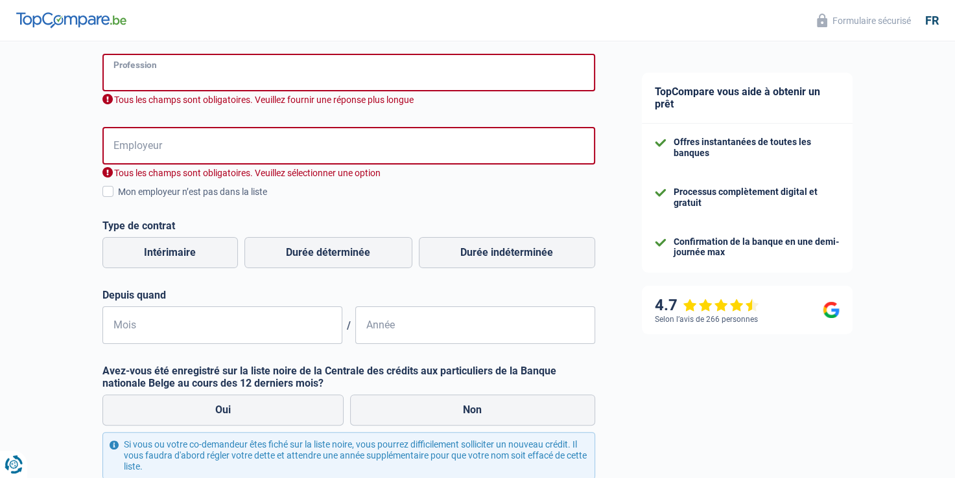
scroll to position [259, 0]
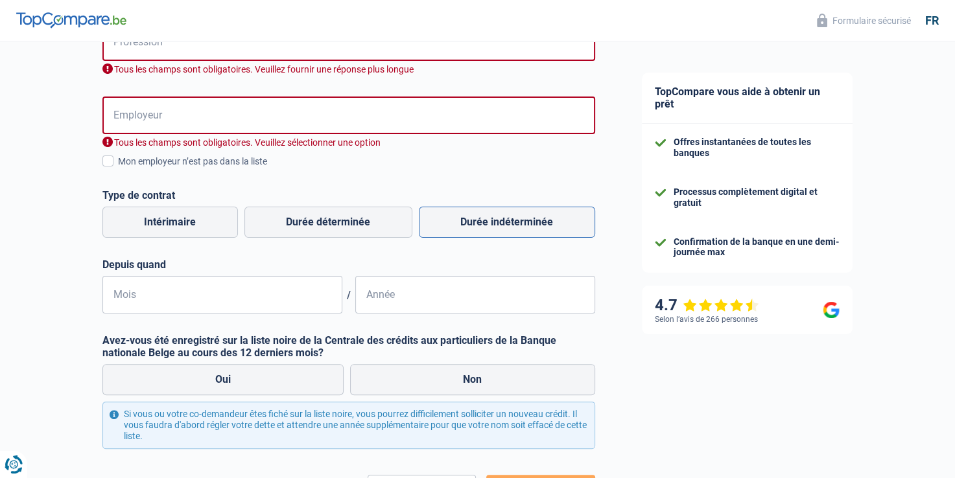
click at [510, 227] on label "Durée indéterminée" at bounding box center [507, 222] width 176 height 31
click at [510, 227] on input "Durée indéterminée" at bounding box center [507, 222] width 176 height 31
radio input "true"
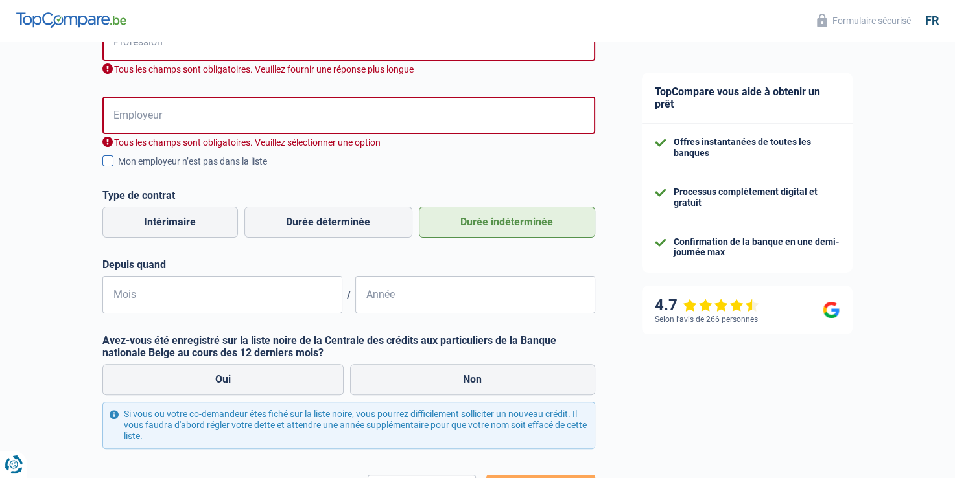
click at [112, 165] on span at bounding box center [107, 161] width 11 height 11
click at [118, 168] on input "Mon employeur n’est pas dans la liste" at bounding box center [118, 168] width 0 height 0
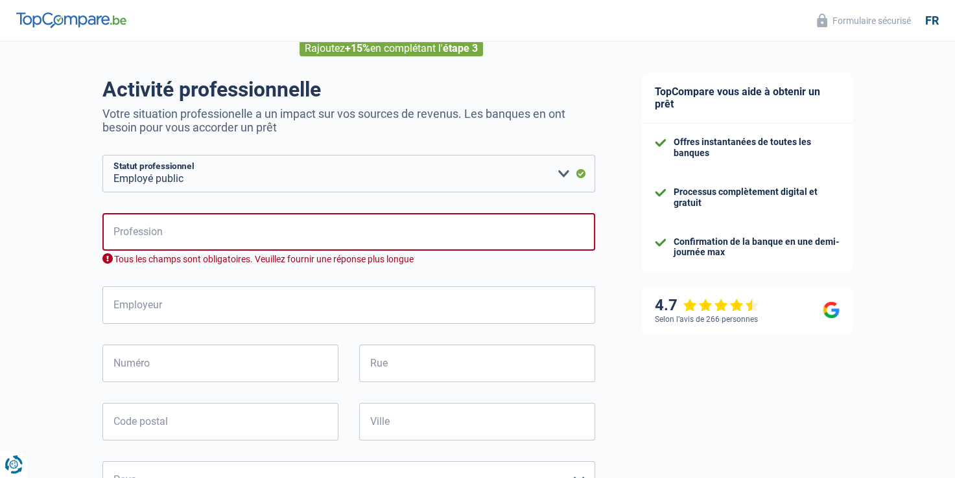
scroll to position [65, 0]
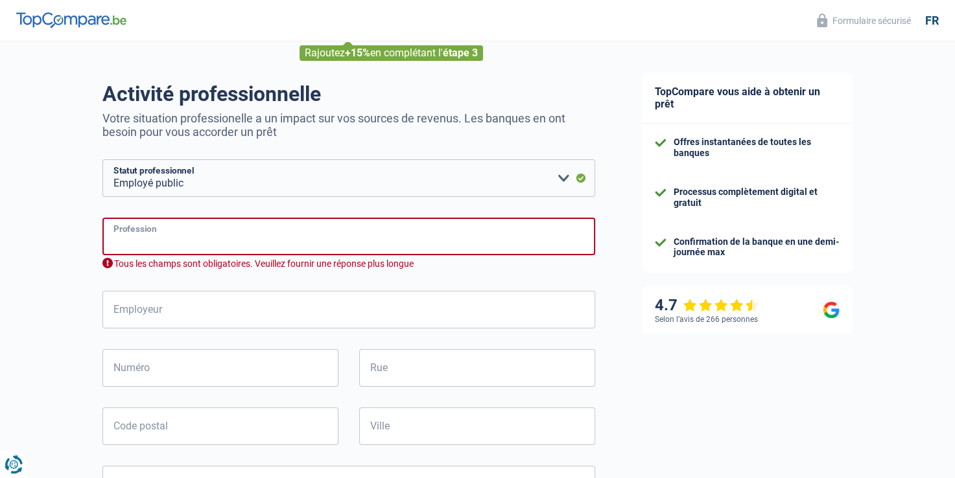
click at [256, 235] on input "Profession" at bounding box center [348, 237] width 493 height 38
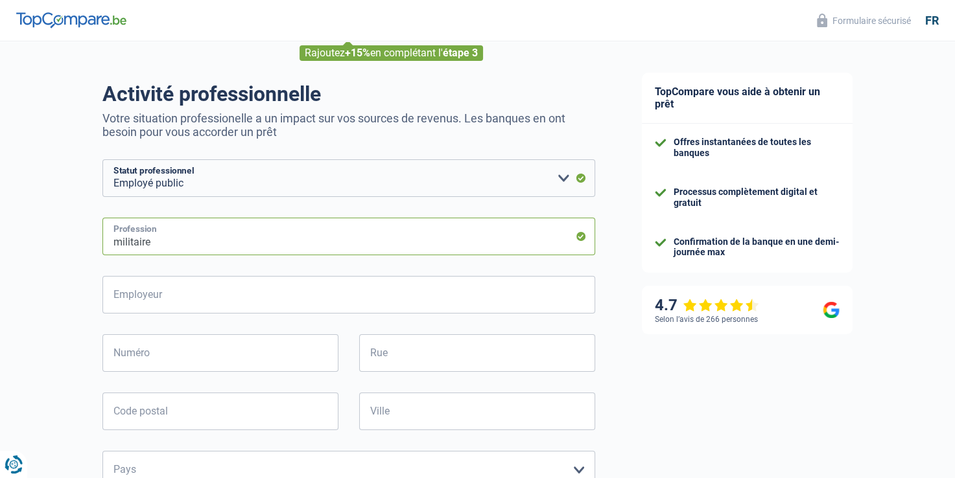
type input "militaire"
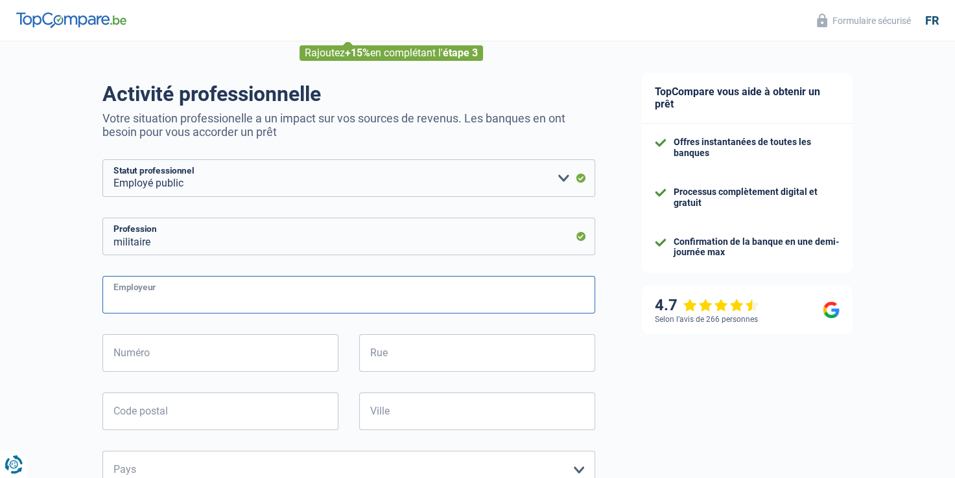
click at [216, 297] on input "Employeur" at bounding box center [348, 295] width 493 height 38
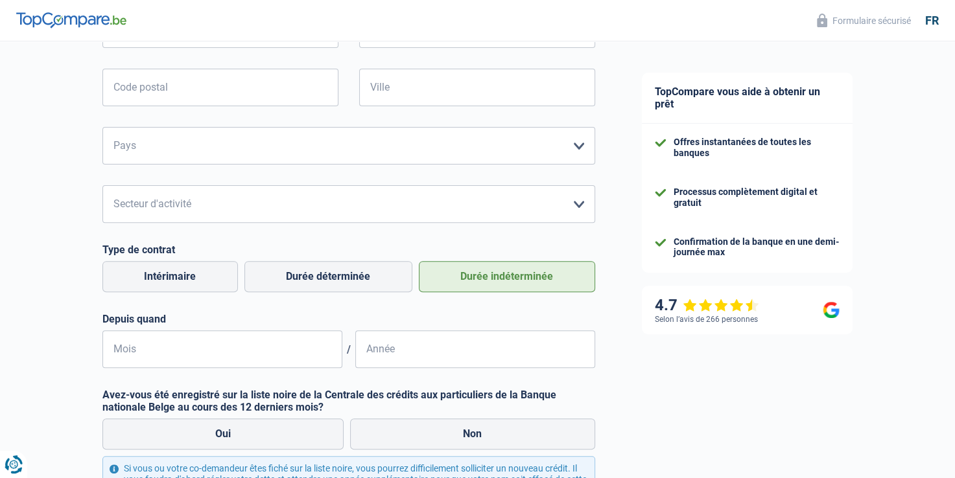
scroll to position [454, 0]
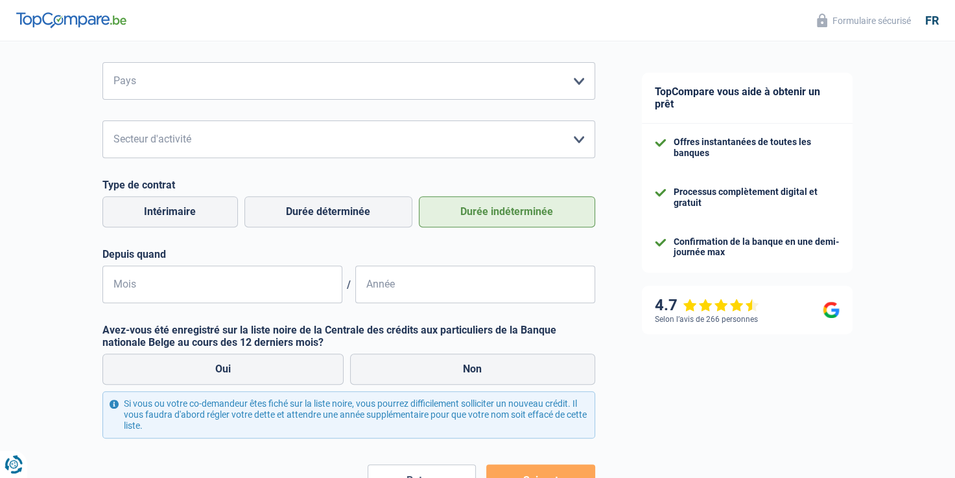
type input "ministère de la défense"
click at [217, 293] on input "Mois" at bounding box center [222, 285] width 240 height 38
type input "04"
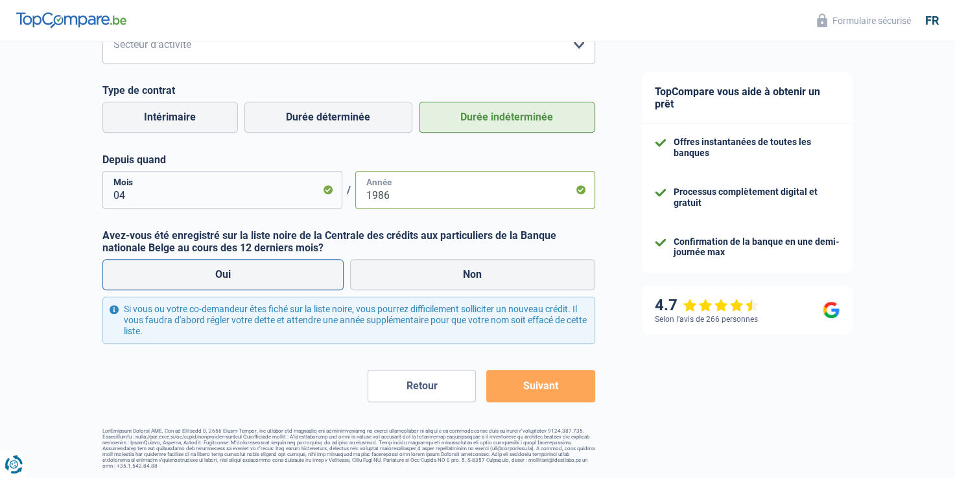
scroll to position [550, 0]
type input "1986"
click at [473, 268] on label "Non" at bounding box center [472, 273] width 245 height 31
click at [473, 268] on input "Non" at bounding box center [472, 273] width 245 height 31
radio input "true"
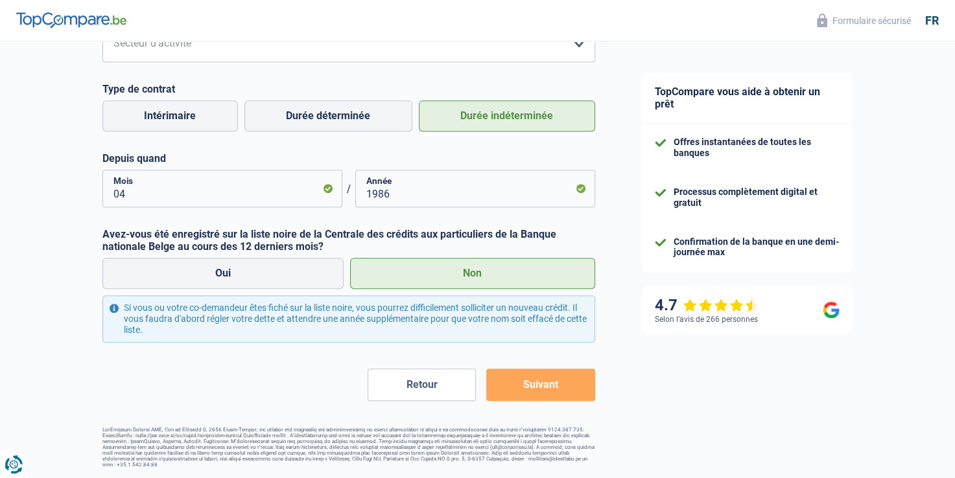
click at [561, 388] on button "Suivant" at bounding box center [540, 385] width 108 height 32
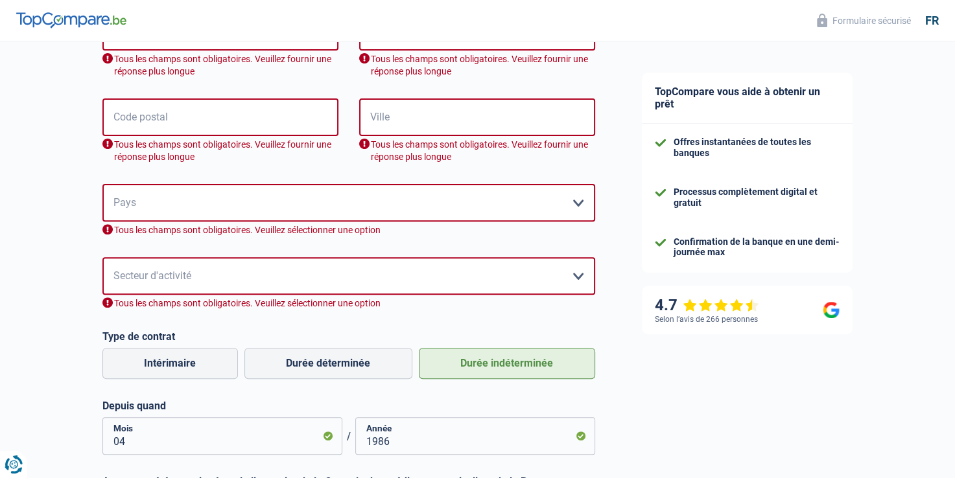
scroll to position [356, 0]
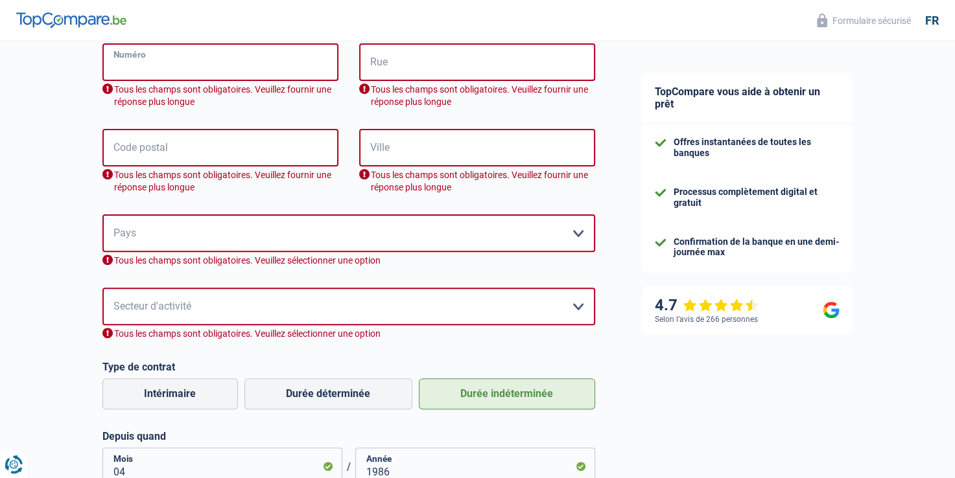
click at [197, 58] on input "Numéro" at bounding box center [220, 62] width 236 height 38
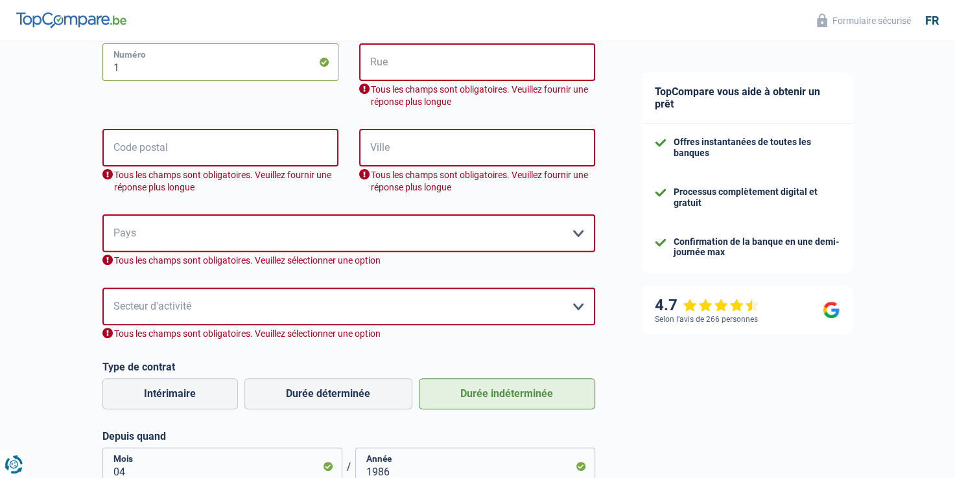
type input "1"
click at [389, 60] on input "Rue" at bounding box center [477, 62] width 236 height 38
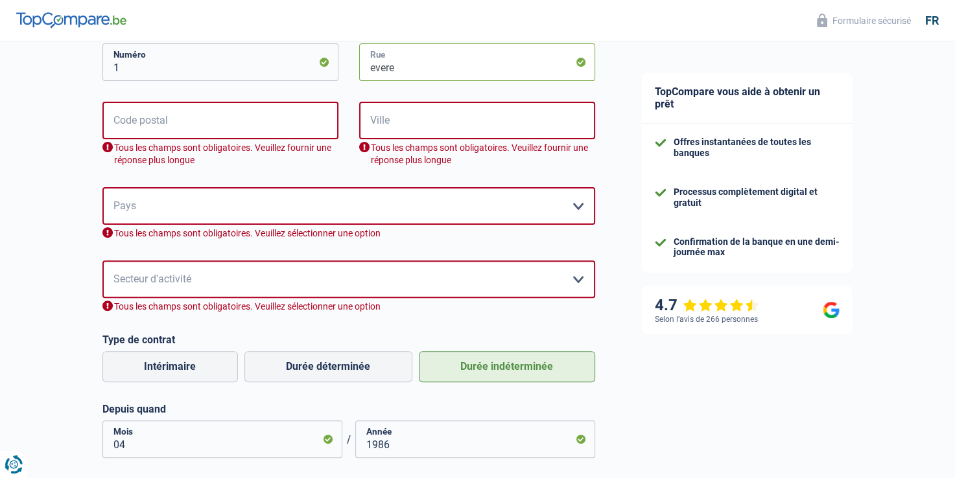
type input "evere"
click at [245, 128] on input "Code postal" at bounding box center [220, 121] width 236 height 38
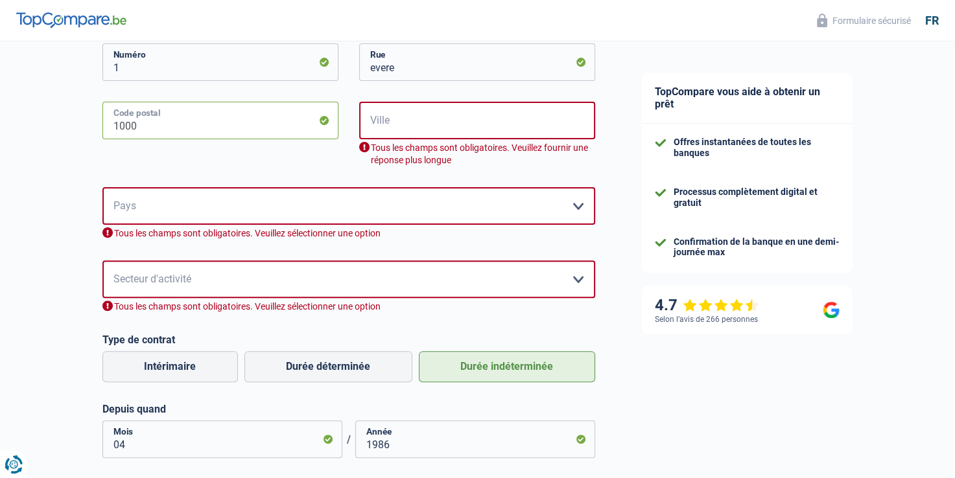
type input "1000"
click at [412, 125] on input "Ville" at bounding box center [477, 121] width 236 height 38
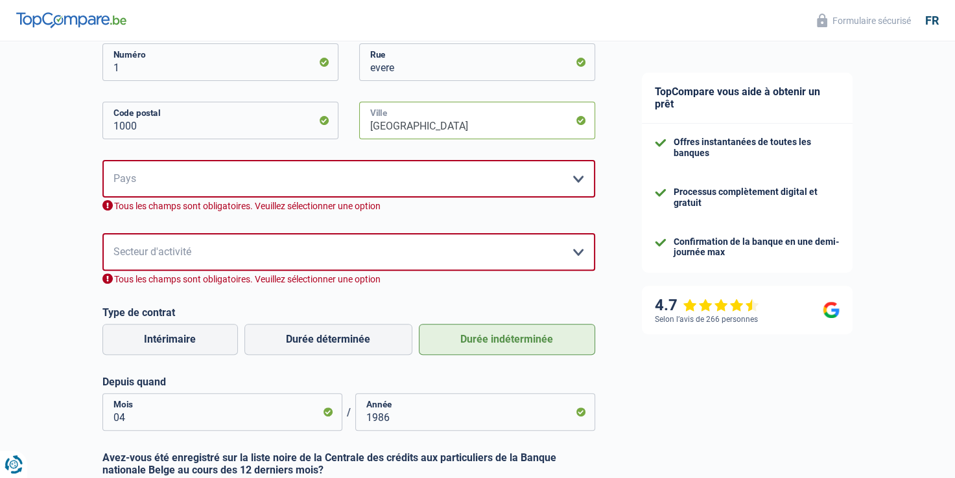
type input "bruxelles"
click at [392, 172] on select "Belgique France Allemagne Italie Luxembourg Pays-Bas Espagne Suisse Veuillez sé…" at bounding box center [348, 179] width 493 height 38
select select "BE"
click at [102, 160] on select "Belgique France Allemagne Italie Luxembourg Pays-Bas Espagne Suisse Veuillez sé…" at bounding box center [348, 179] width 493 height 38
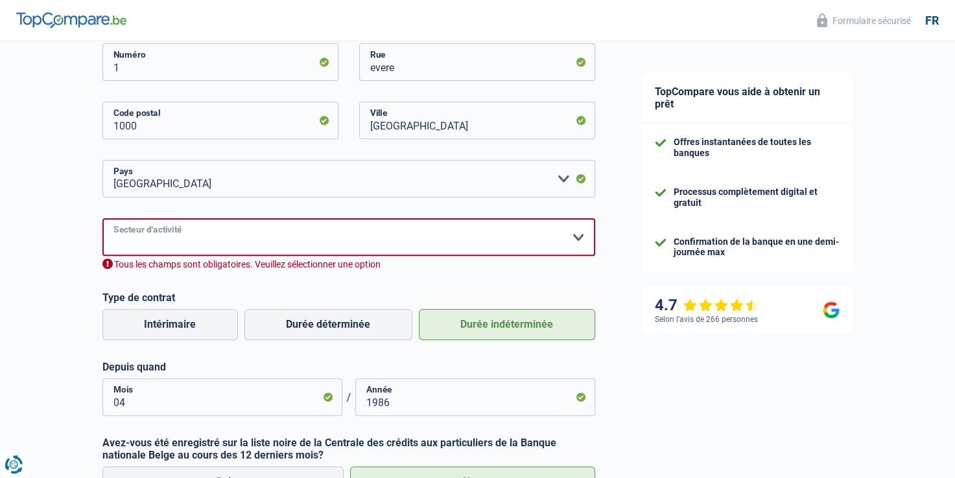
click at [382, 240] on select "Agriculture/Pêche Industrie Horeca Courier/Fitness/Taxi Construction Banques/As…" at bounding box center [348, 237] width 493 height 38
select select "otherInstitutions"
click at [102, 218] on select "Agriculture/Pêche Industrie Horeca Courier/Fitness/Taxi Construction Banques/As…" at bounding box center [348, 237] width 493 height 38
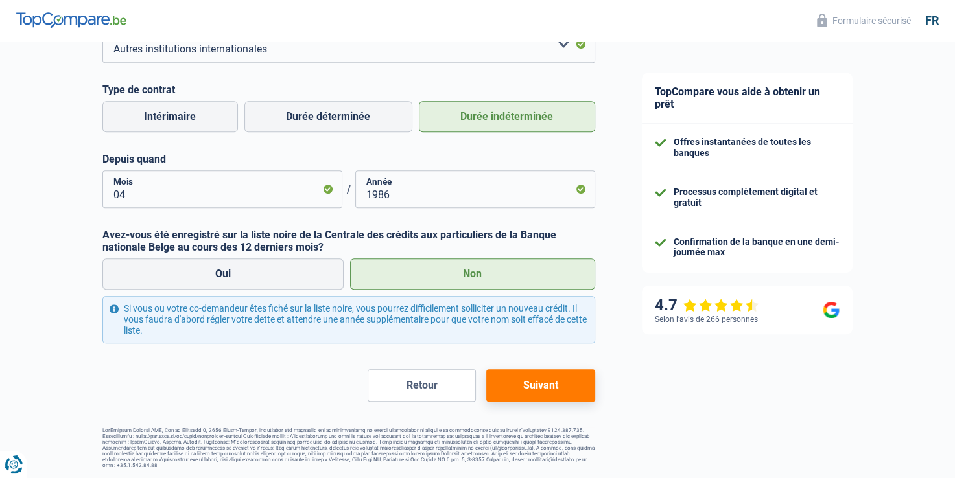
scroll to position [550, 0]
click at [544, 393] on button "Suivant" at bounding box center [540, 385] width 108 height 32
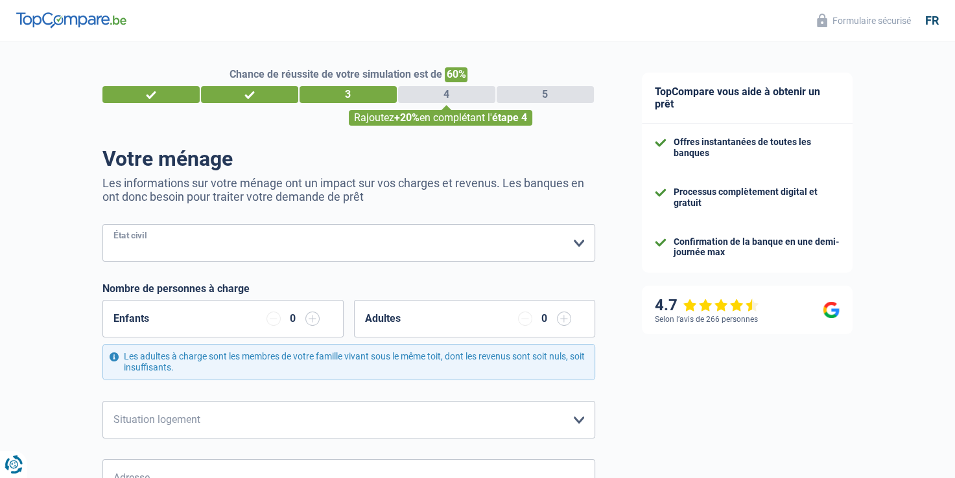
click at [519, 251] on select "Célibataire Marié(e) Cohabitant(e) légal(e) Divorcé(e) Veuf(ve) Séparé (de fait…" at bounding box center [348, 243] width 493 height 38
select select "single"
click at [102, 225] on select "Célibataire Marié(e) Cohabitant(e) légal(e) Divorcé(e) Veuf(ve) Séparé (de fait…" at bounding box center [348, 243] width 493 height 38
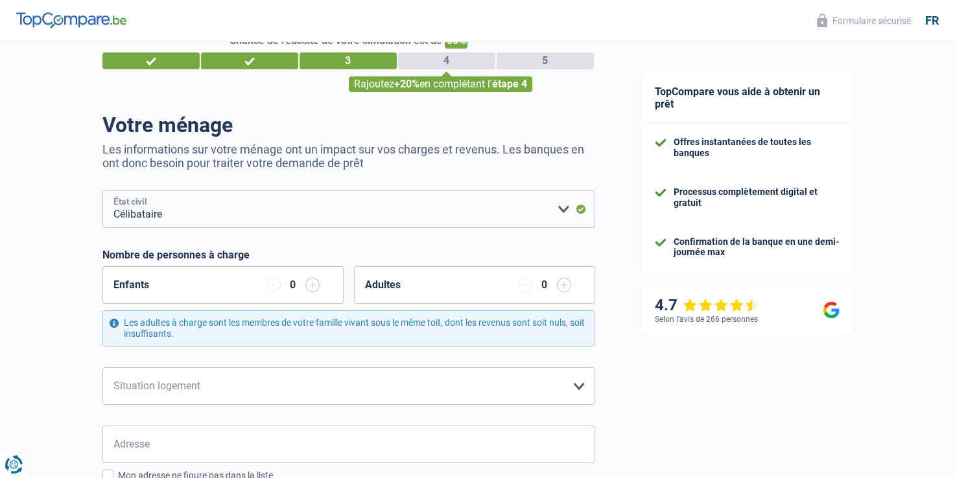
scroll to position [130, 0]
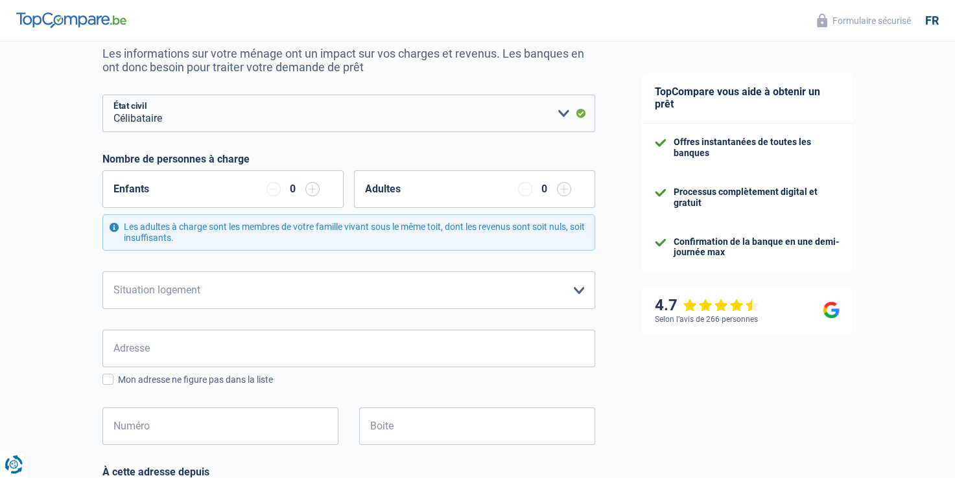
click at [309, 188] on input "button" at bounding box center [312, 189] width 14 height 14
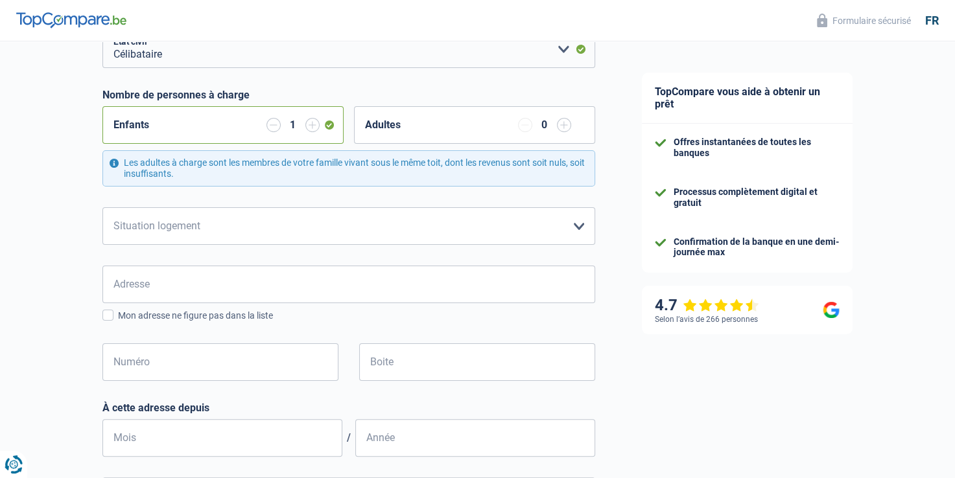
scroll to position [194, 0]
click at [503, 233] on select "Locataire Propriétaire avec prêt hypothécaire Propriétaire sans prêt hypothécai…" at bounding box center [348, 226] width 493 height 38
select select "ownerWithMortgage"
click at [102, 207] on select "Locataire Propriétaire avec prêt hypothécaire Propriétaire sans prêt hypothécai…" at bounding box center [348, 226] width 493 height 38
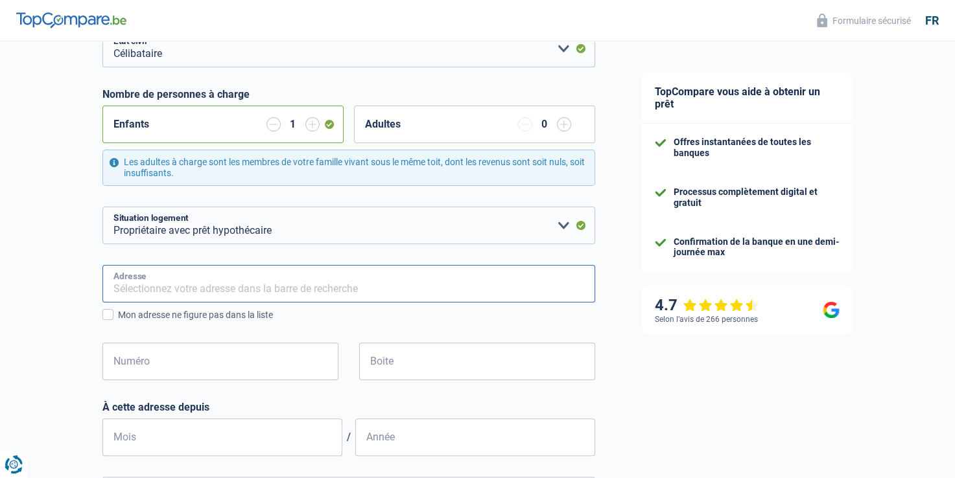
click at [459, 279] on input "Adresse" at bounding box center [348, 284] width 493 height 38
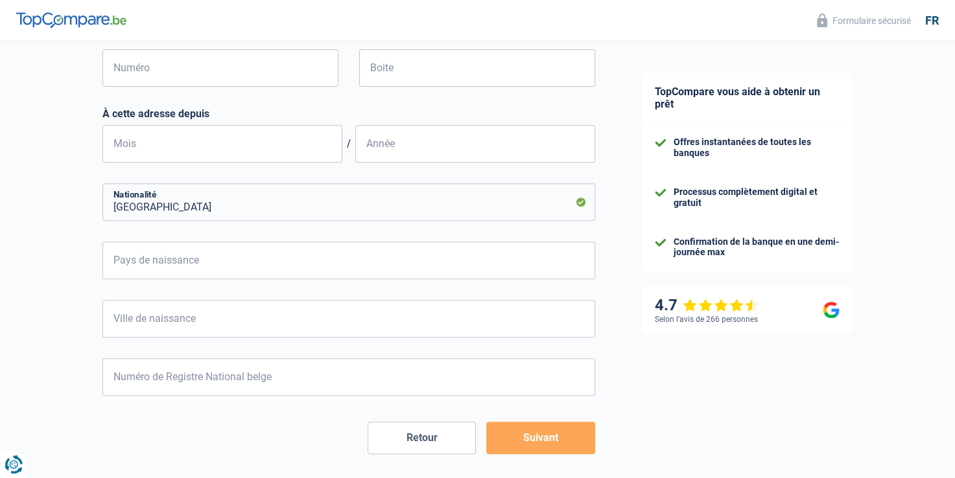
scroll to position [518, 0]
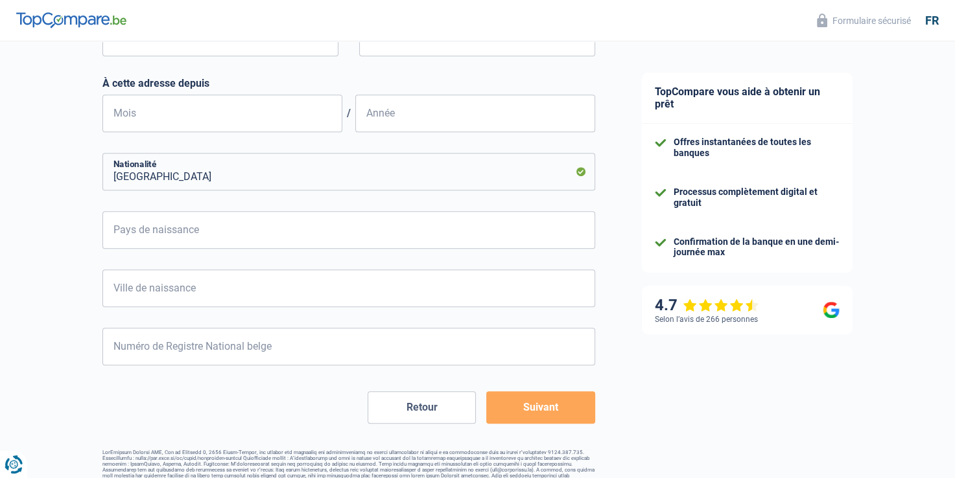
click at [542, 410] on button "Suivant" at bounding box center [540, 407] width 108 height 32
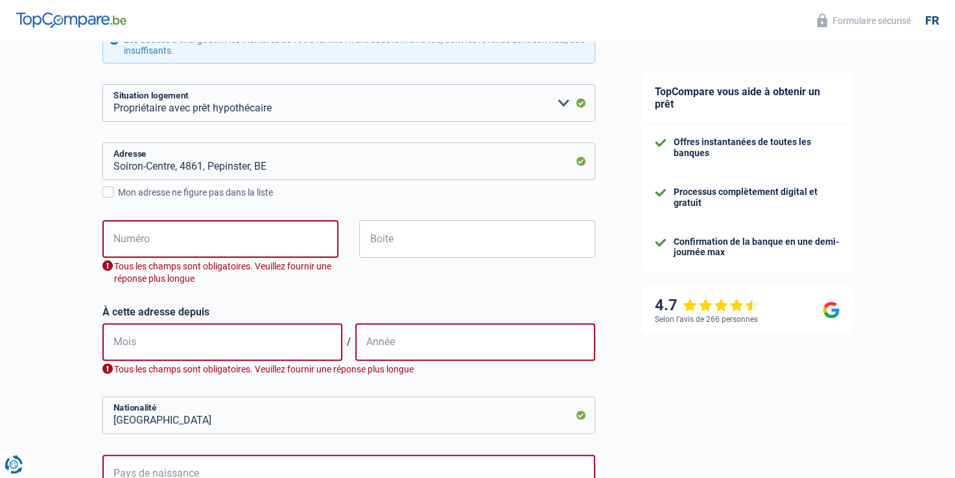
scroll to position [299, 0]
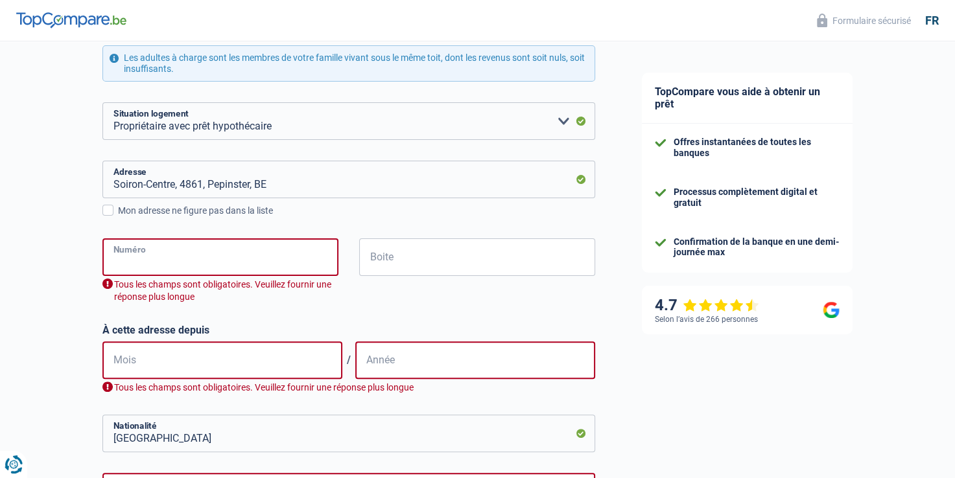
click at [176, 259] on input "Numéro" at bounding box center [220, 257] width 236 height 38
click at [286, 177] on input "Soiron-Centre, 4861, Pepinster, BE" at bounding box center [348, 180] width 493 height 38
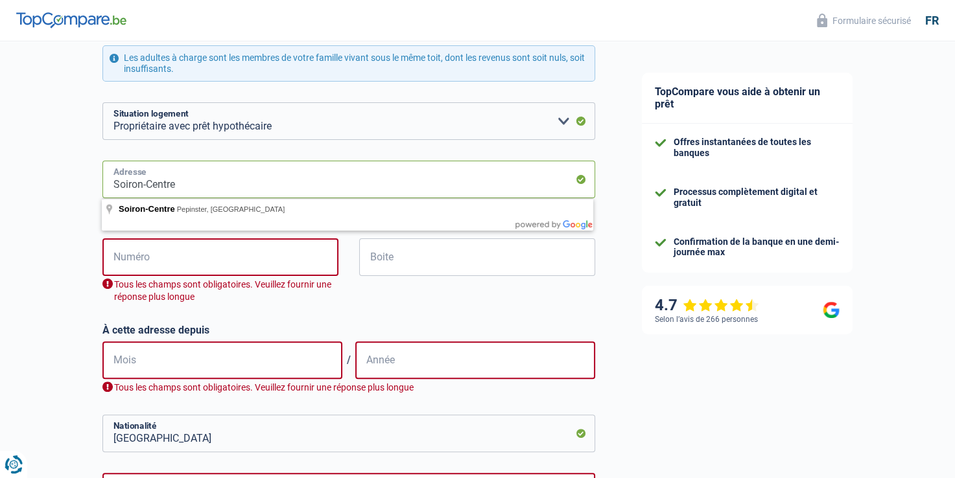
type input "Soiron-Centre"
drag, startPoint x: 13, startPoint y: 266, endPoint x: 124, endPoint y: 263, distance: 111.5
click at [15, 264] on div "Chance de réussite de votre simulation est de 60% 1 2 3 4 5 Rajoutez +20% en co…" at bounding box center [309, 270] width 618 height 1065
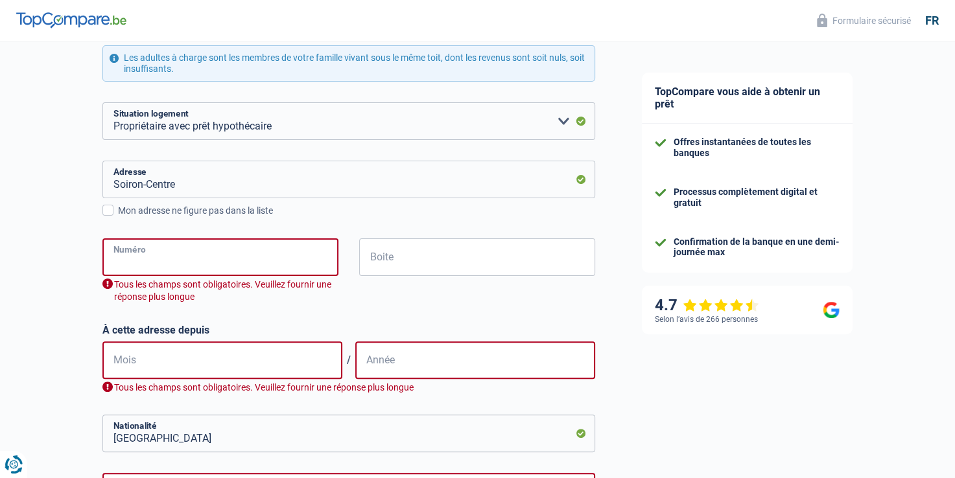
click at [140, 261] on input "Numéro" at bounding box center [220, 257] width 236 height 38
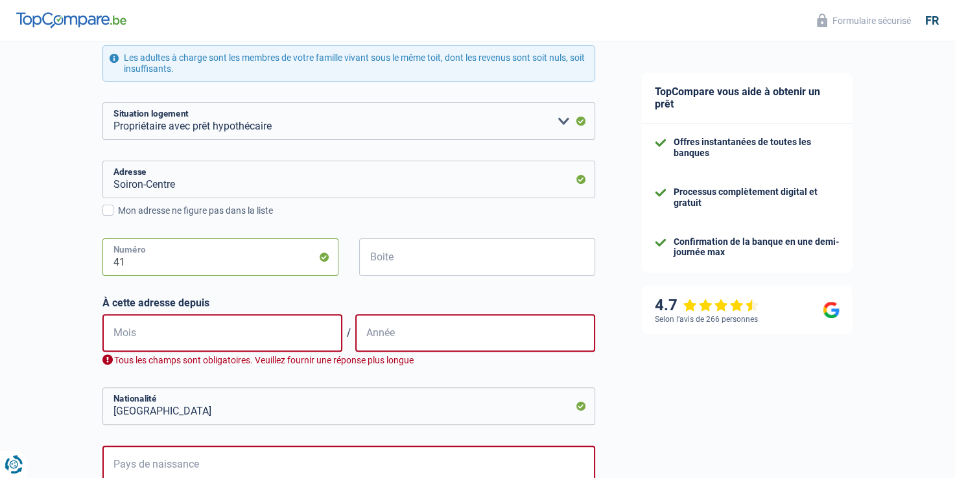
type input "41"
click at [386, 251] on input "Boite" at bounding box center [477, 257] width 236 height 38
type input "a"
click at [187, 335] on input "Mois" at bounding box center [222, 333] width 240 height 38
type input "02"
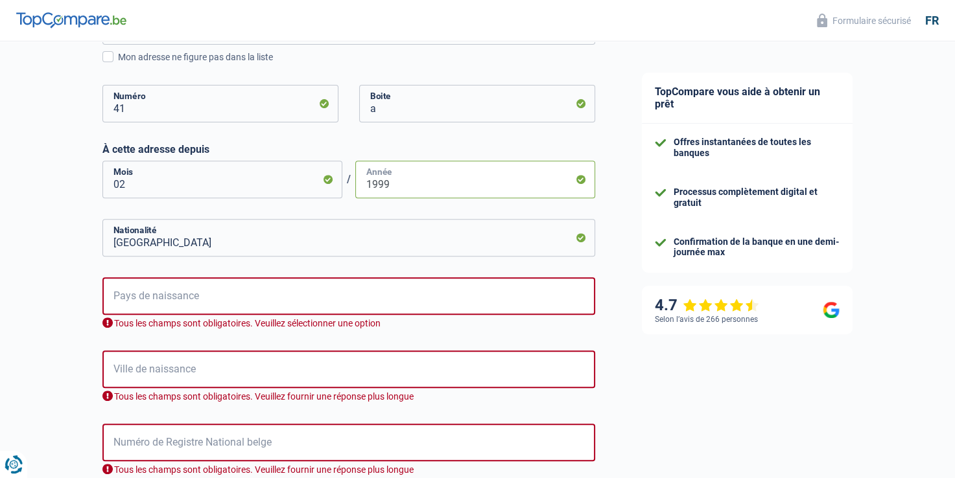
scroll to position [493, 0]
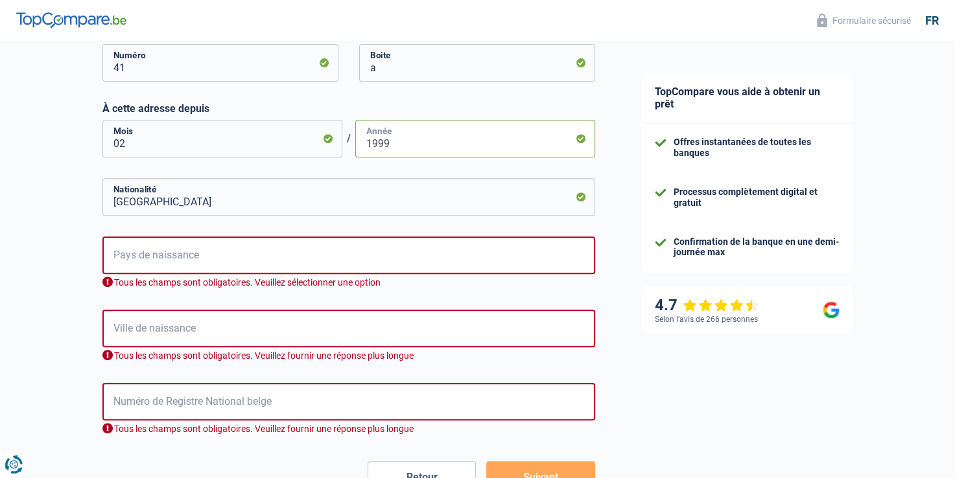
type input "1999"
click at [231, 255] on input "Pays de naissance" at bounding box center [348, 256] width 493 height 38
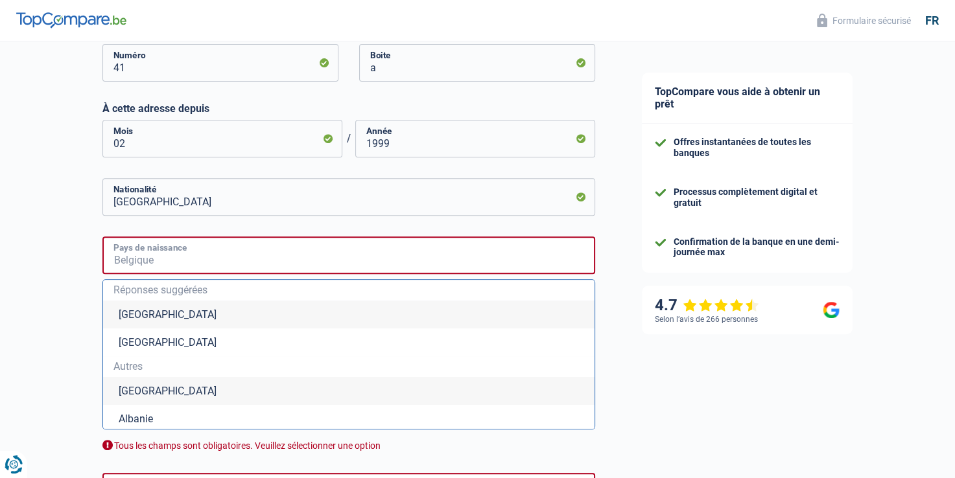
type input "Belgium"
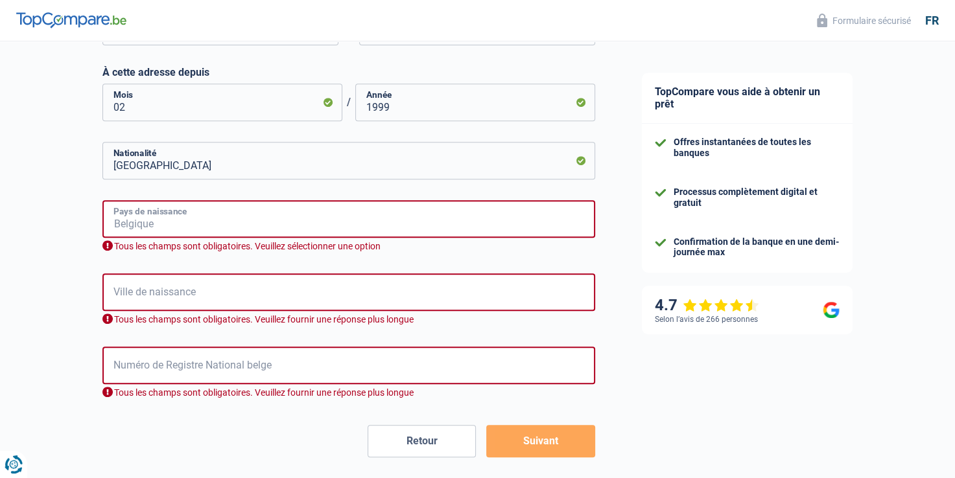
scroll to position [558, 0]
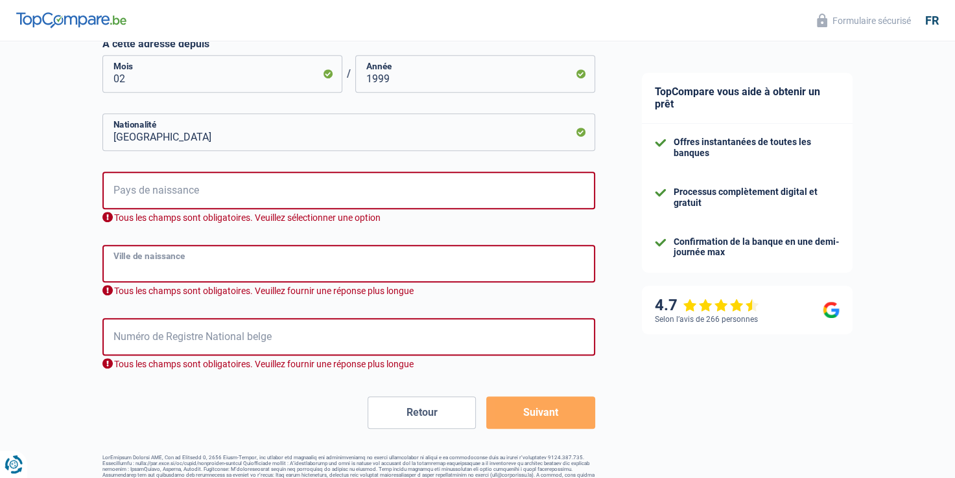
click at [207, 266] on input "Ville de naissance" at bounding box center [348, 264] width 493 height 38
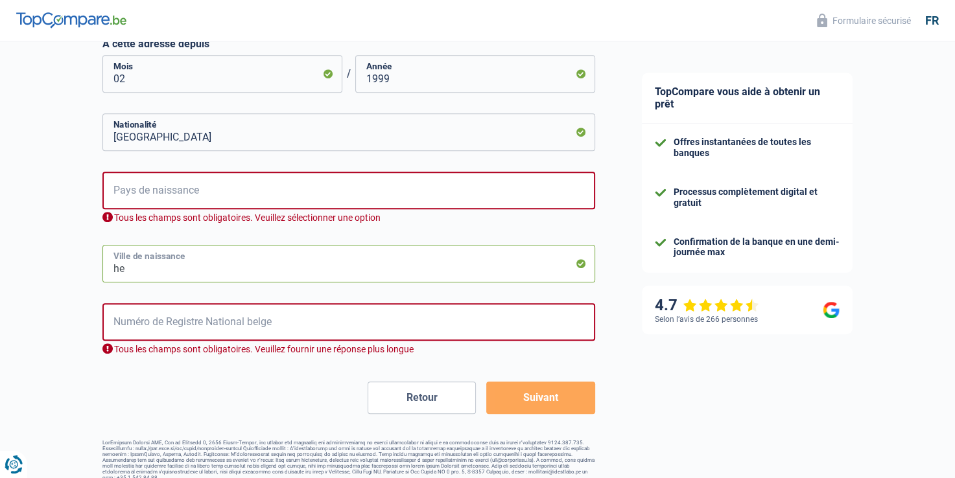
type input "her"
